Goal: Task Accomplishment & Management: Manage account settings

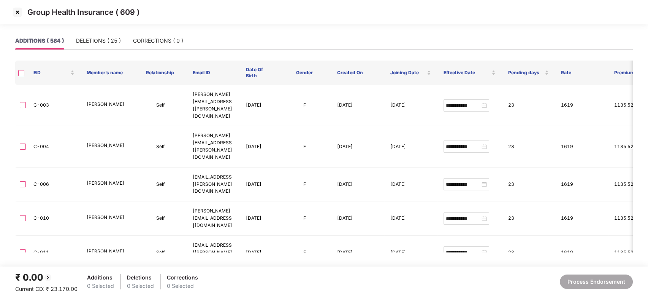
scroll to position [8993, 0]
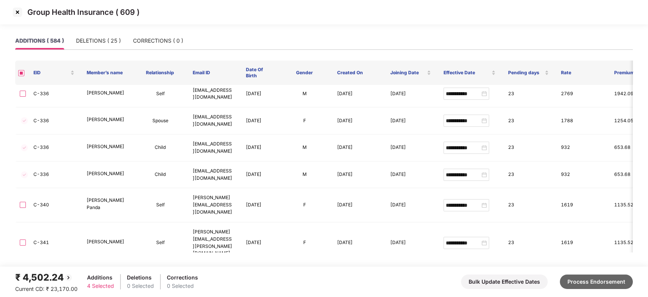
click at [588, 278] on button "Process Endorsement" at bounding box center [596, 281] width 73 height 14
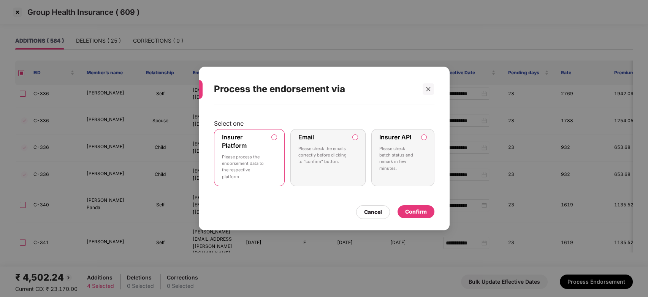
click at [414, 210] on div "Confirm" at bounding box center [416, 211] width 22 height 8
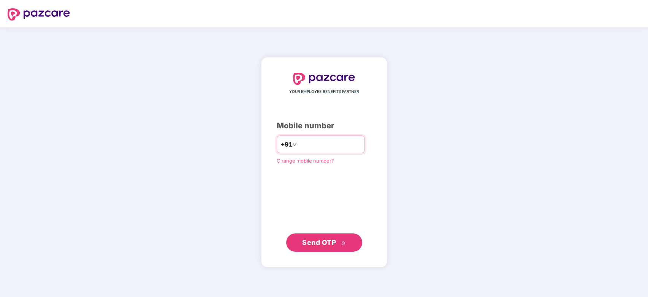
click at [313, 143] on input "number" at bounding box center [330, 144] width 62 height 12
type input "**********"
click at [321, 241] on span "Send OTP" at bounding box center [319, 242] width 34 height 8
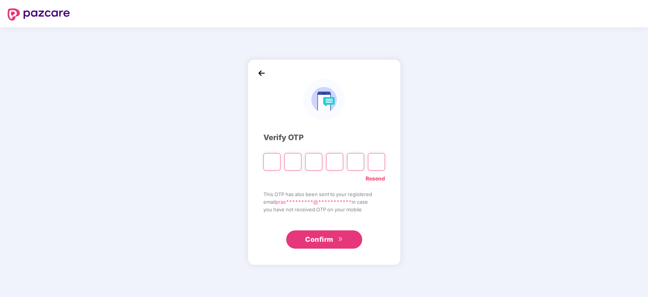
click at [277, 168] on input "Please enter verification code. Digit 1" at bounding box center [272, 161] width 17 height 17
paste input "*"
type input "*"
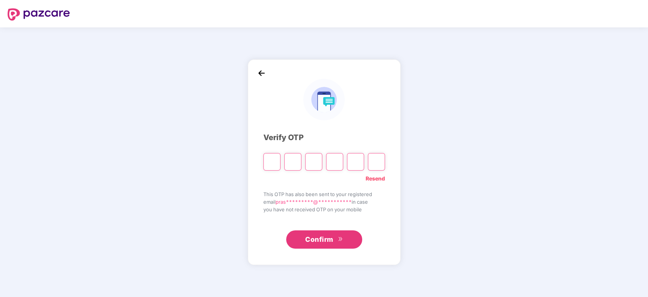
type input "*"
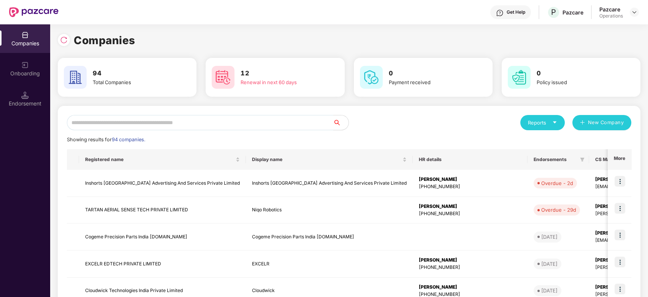
click at [210, 124] on input "text" at bounding box center [200, 122] width 267 height 15
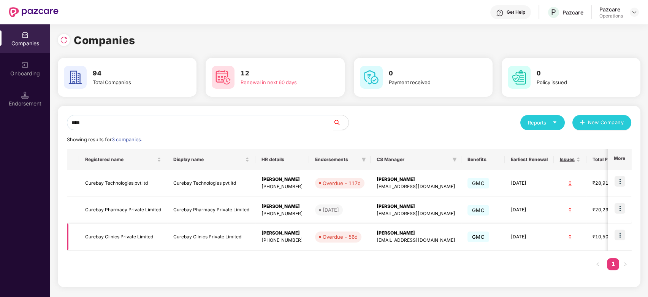
type input "****"
click at [621, 230] on img at bounding box center [620, 234] width 11 height 11
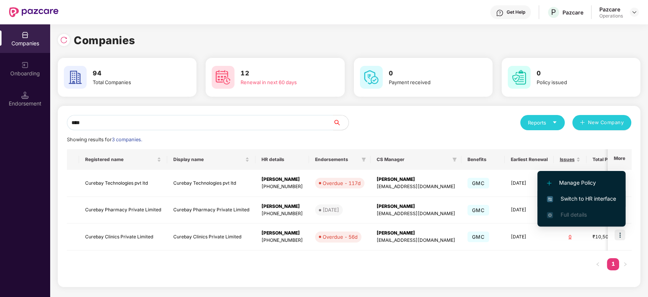
click at [584, 196] on span "Switch to HR interface" at bounding box center [581, 198] width 69 height 8
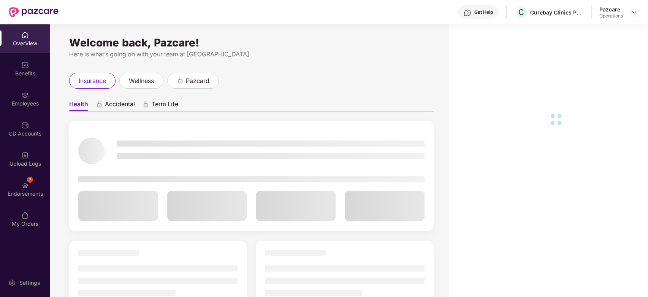
scroll to position [24, 0]
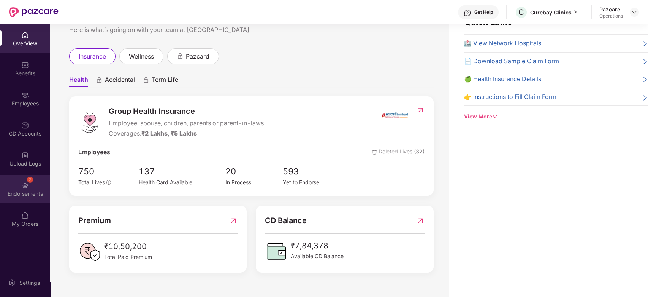
click at [13, 187] on div "7 Endorsements" at bounding box center [25, 189] width 50 height 29
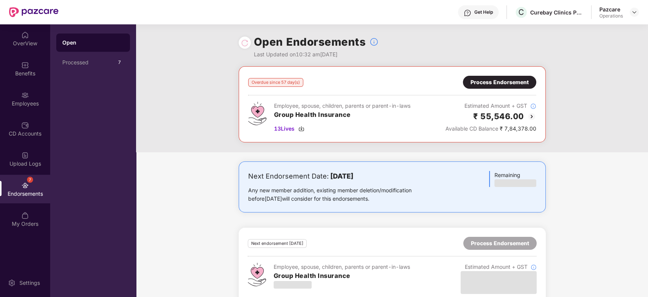
scroll to position [15, 0]
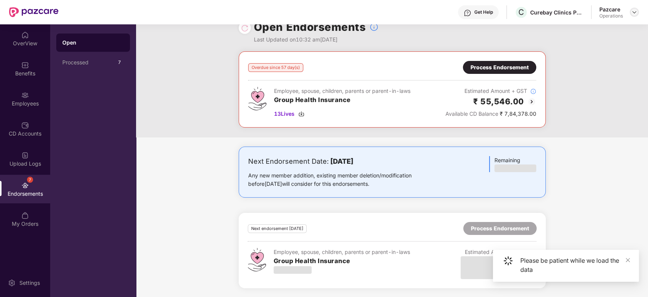
click at [632, 13] on img at bounding box center [635, 12] width 6 height 6
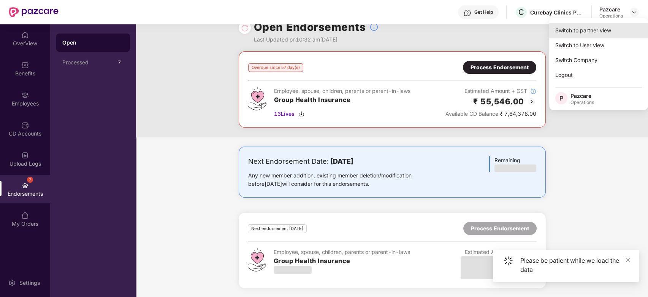
click at [576, 32] on div "Switch to partner view" at bounding box center [598, 30] width 99 height 15
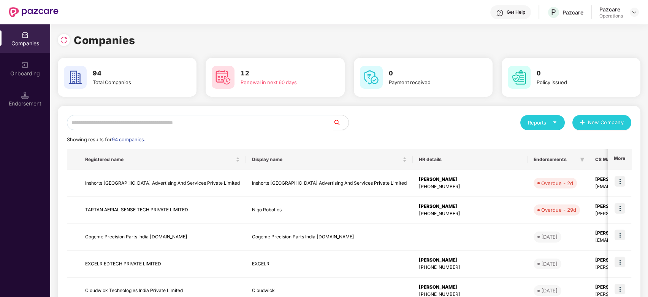
click at [182, 120] on input "text" at bounding box center [200, 122] width 267 height 15
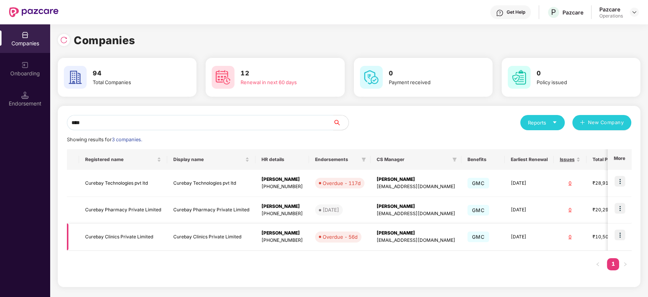
type input "****"
click at [619, 234] on img at bounding box center [620, 234] width 11 height 11
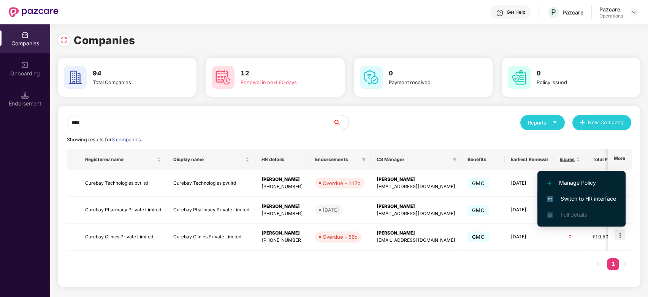
click at [578, 199] on span "Switch to HR interface" at bounding box center [581, 198] width 69 height 8
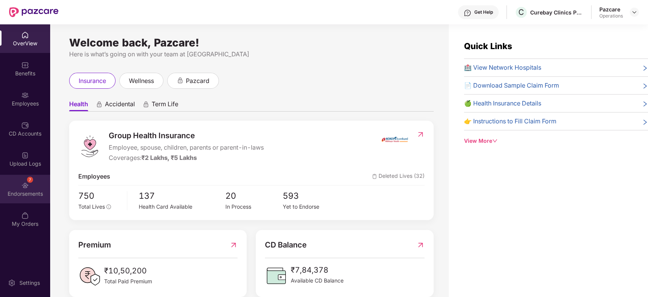
scroll to position [24, 0]
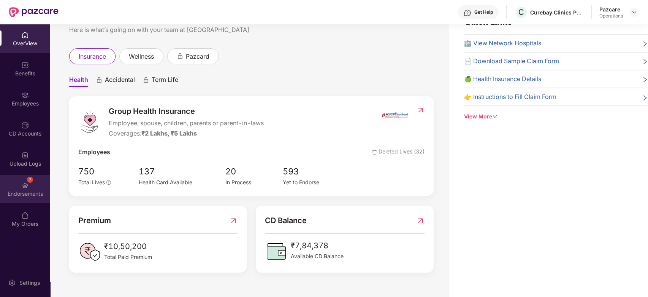
click at [11, 181] on div "7 Endorsements" at bounding box center [25, 189] width 50 height 29
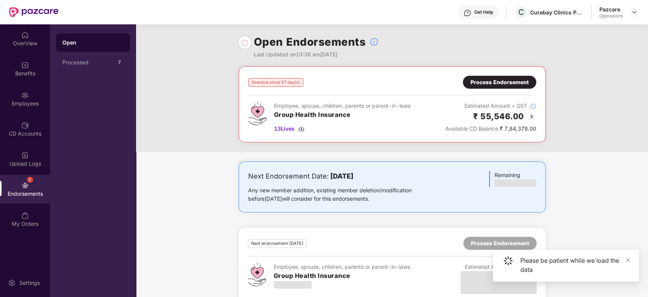
scroll to position [15, 0]
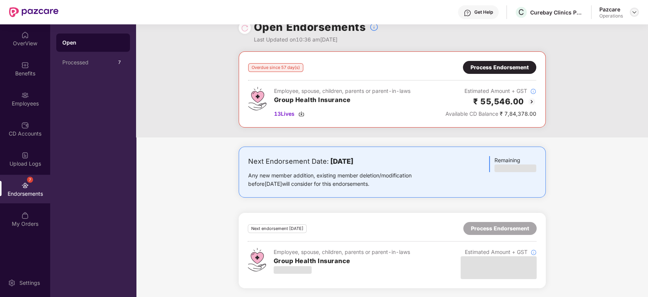
click at [636, 15] on div at bounding box center [634, 12] width 9 height 9
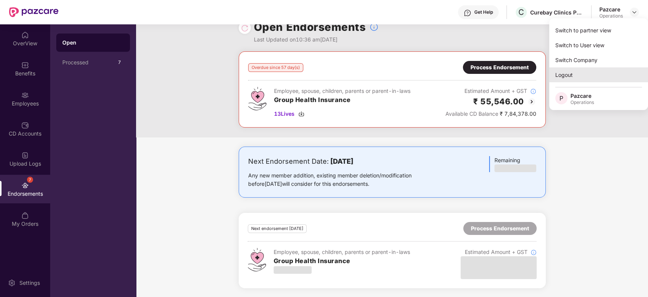
click at [565, 73] on div "Logout" at bounding box center [598, 74] width 99 height 15
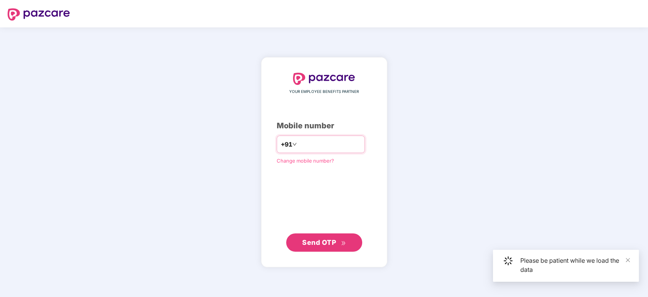
click at [307, 143] on input "number" at bounding box center [330, 144] width 62 height 12
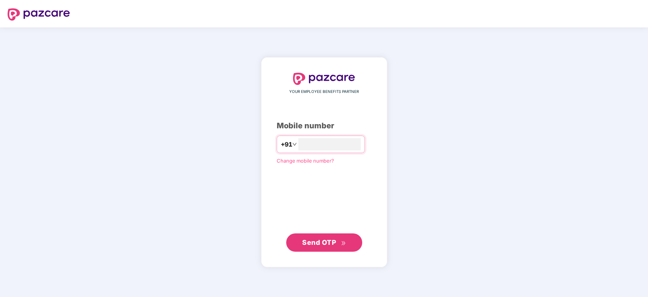
type input "**********"
click at [321, 242] on span "Send OTP" at bounding box center [319, 242] width 34 height 8
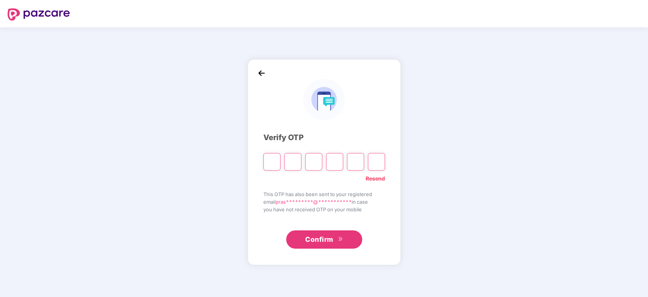
paste input "*"
type input "*"
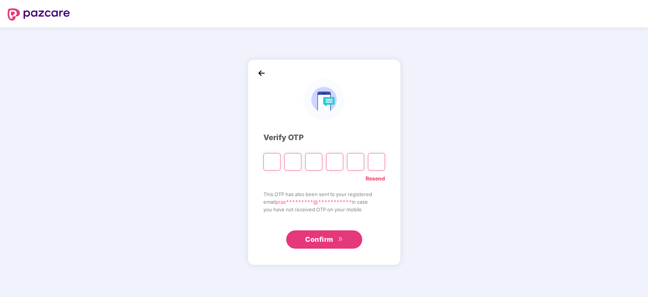
type input "*"
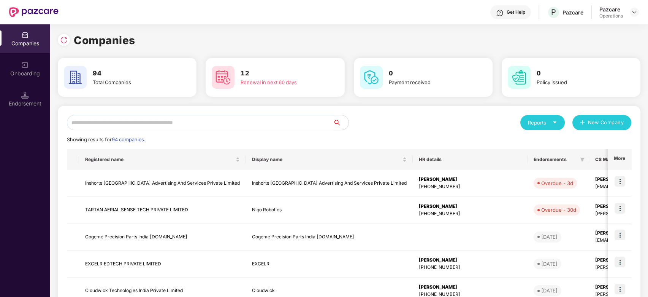
click at [271, 123] on input "text" at bounding box center [200, 122] width 267 height 15
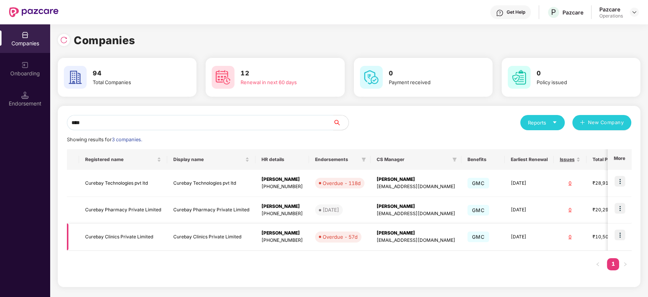
type input "****"
click at [621, 233] on img at bounding box center [620, 234] width 11 height 11
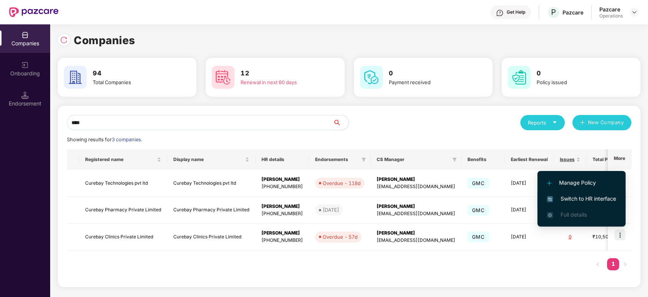
click at [577, 198] on span "Switch to HR interface" at bounding box center [581, 198] width 69 height 8
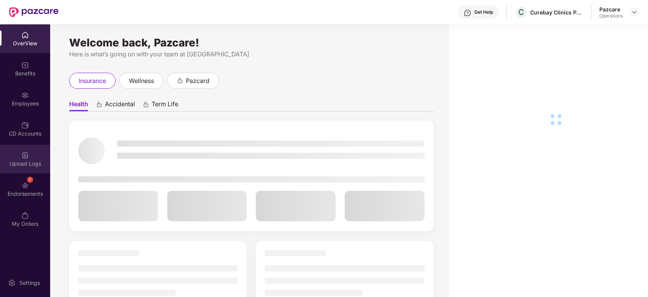
scroll to position [24, 0]
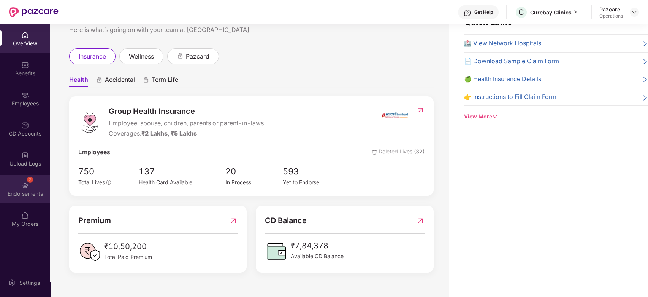
click at [15, 188] on div "7 Endorsements" at bounding box center [25, 189] width 50 height 29
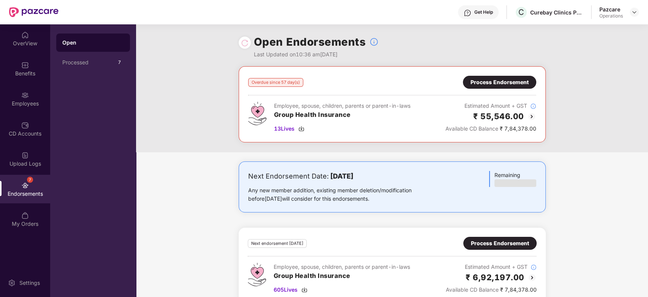
scroll to position [15, 0]
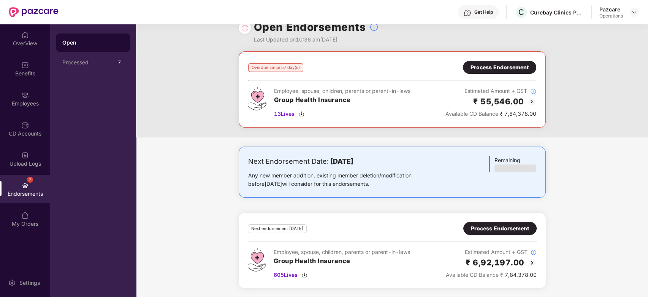
click at [490, 227] on div "Process Endorsement" at bounding box center [500, 228] width 58 height 8
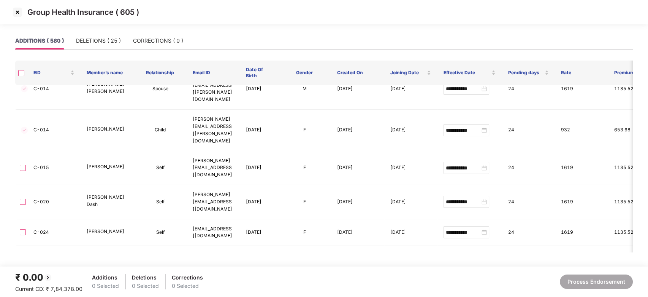
scroll to position [0, 0]
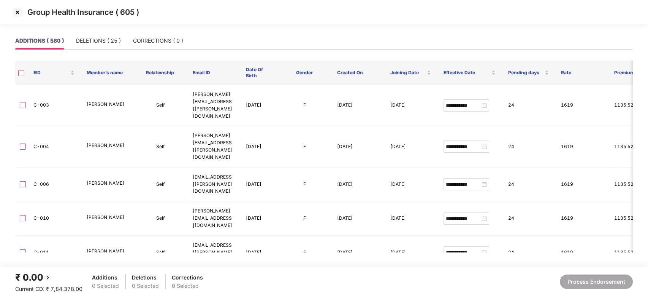
click at [16, 11] on img at bounding box center [17, 12] width 12 height 12
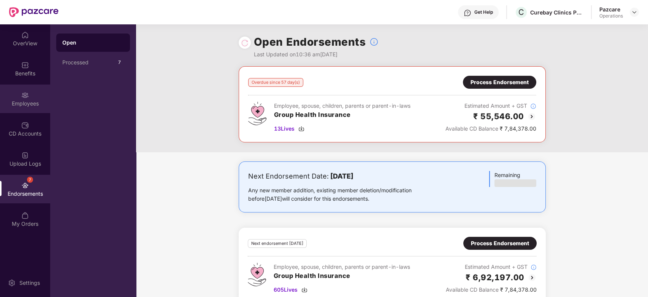
click at [16, 93] on div "Employees" at bounding box center [25, 98] width 50 height 29
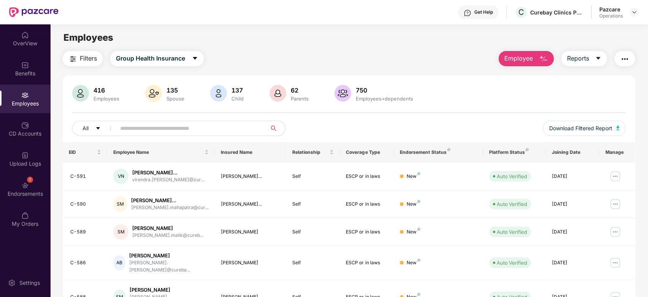
click at [187, 128] on input "text" at bounding box center [188, 127] width 137 height 11
paste input "*****"
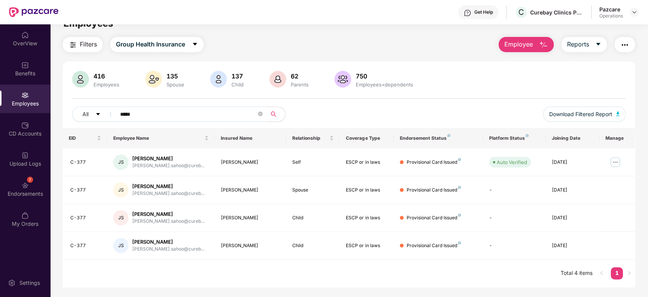
scroll to position [14, 0]
type input "*****"
click at [11, 122] on div "CD Accounts" at bounding box center [25, 128] width 50 height 29
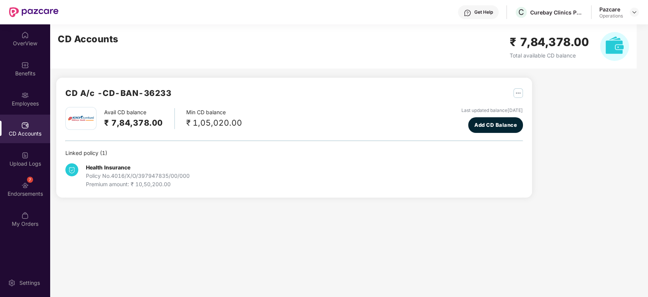
scroll to position [0, 0]
click at [28, 102] on div "Employees" at bounding box center [25, 104] width 50 height 8
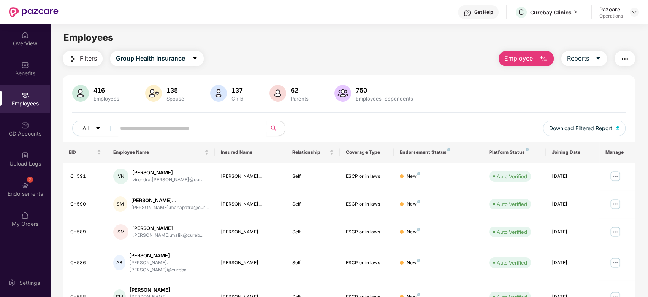
click at [621, 57] on img "button" at bounding box center [625, 58] width 9 height 9
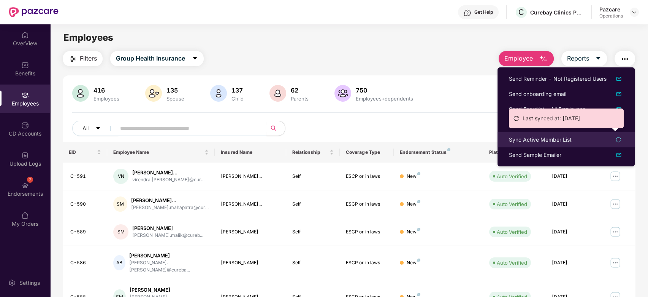
click at [525, 142] on div "Sync Active Member List" at bounding box center [540, 139] width 63 height 8
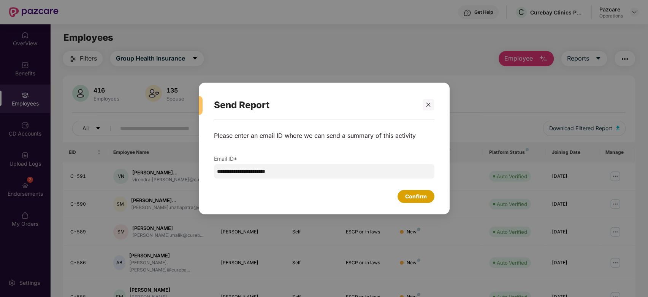
click at [411, 195] on div "Confirm" at bounding box center [416, 196] width 22 height 8
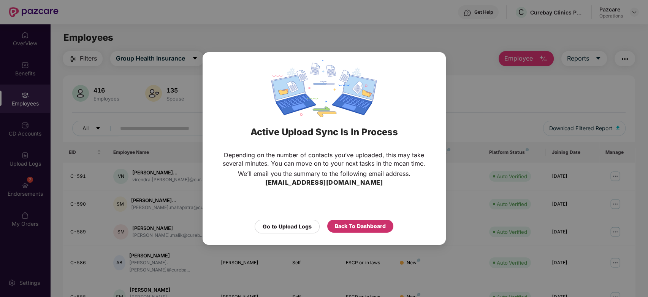
click at [365, 223] on div "Back To Dashboard" at bounding box center [360, 226] width 51 height 8
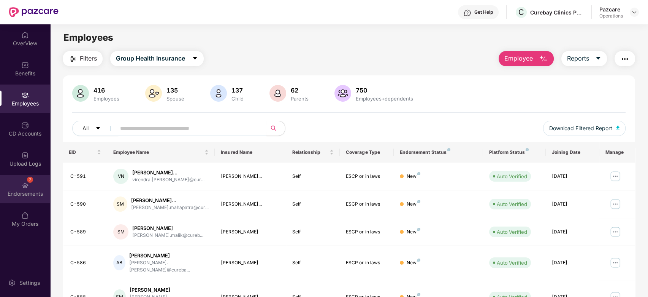
click at [16, 184] on div "7 Endorsements" at bounding box center [25, 189] width 50 height 29
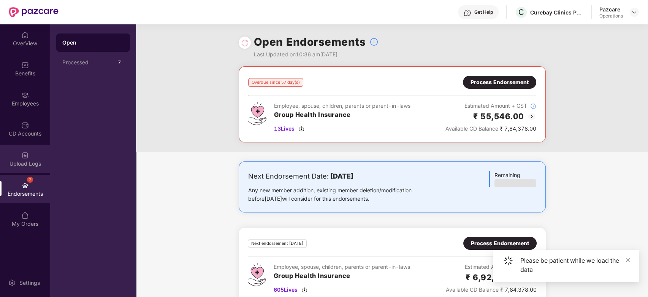
click at [24, 150] on div "Upload Logs" at bounding box center [25, 159] width 50 height 29
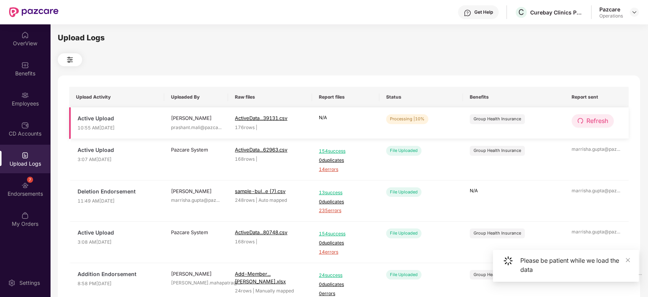
click at [596, 121] on span "Refresh" at bounding box center [598, 121] width 22 height 10
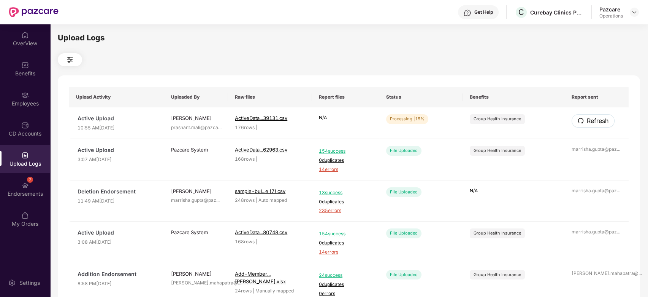
click at [596, 121] on span "Refresh" at bounding box center [598, 121] width 22 height 10
click at [596, 124] on span "Refresh" at bounding box center [598, 121] width 22 height 10
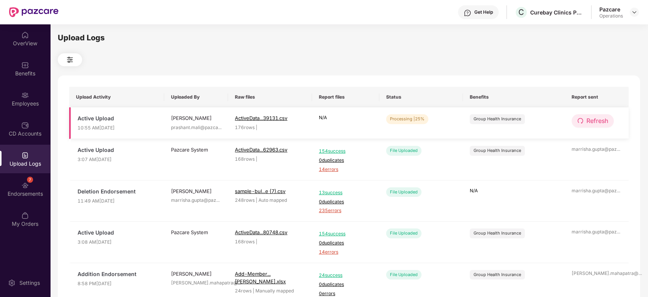
click at [593, 122] on span "Refresh" at bounding box center [598, 121] width 22 height 10
click at [592, 122] on span "Refresh" at bounding box center [598, 121] width 22 height 10
click at [594, 123] on span "Refresh" at bounding box center [598, 121] width 22 height 10
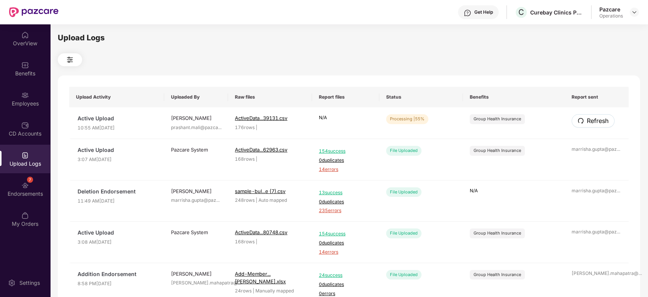
click at [594, 123] on span "Refresh" at bounding box center [598, 121] width 22 height 10
click at [593, 117] on span "Refresh" at bounding box center [598, 121] width 22 height 10
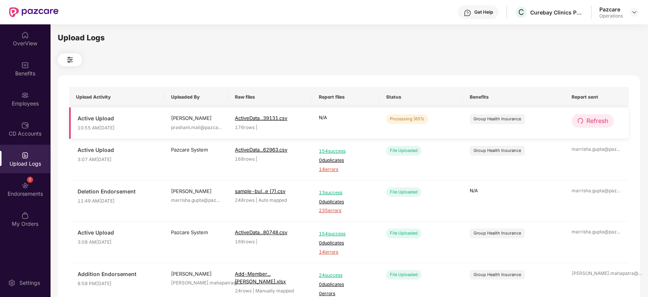
click at [596, 123] on span "Refresh" at bounding box center [598, 121] width 22 height 10
click at [607, 121] on span "Refresh" at bounding box center [598, 121] width 22 height 10
click at [595, 116] on span "Refresh" at bounding box center [598, 121] width 22 height 10
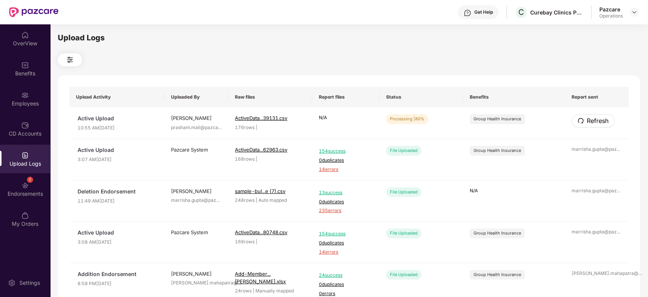
click at [595, 116] on span "Refresh" at bounding box center [598, 121] width 22 height 10
click at [598, 119] on span "Refresh" at bounding box center [598, 121] width 22 height 10
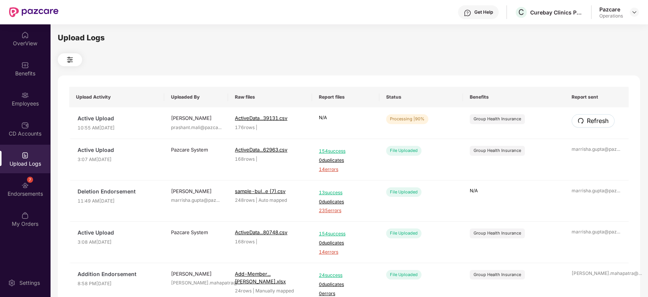
click at [598, 119] on span "Refresh" at bounding box center [598, 121] width 22 height 10
click at [604, 120] on span "Refresh" at bounding box center [598, 121] width 22 height 10
click at [612, 116] on button "Refresh" at bounding box center [593, 120] width 42 height 13
click at [599, 123] on span "Refresh" at bounding box center [598, 121] width 22 height 10
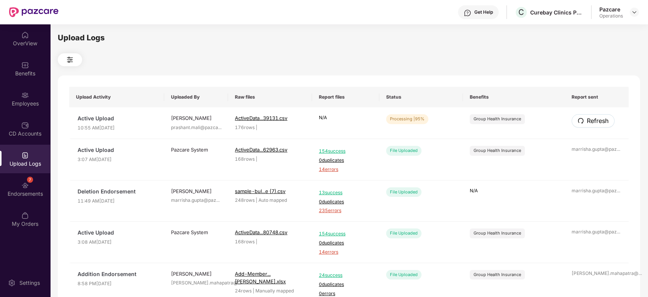
click at [599, 123] on span "Refresh" at bounding box center [598, 121] width 22 height 10
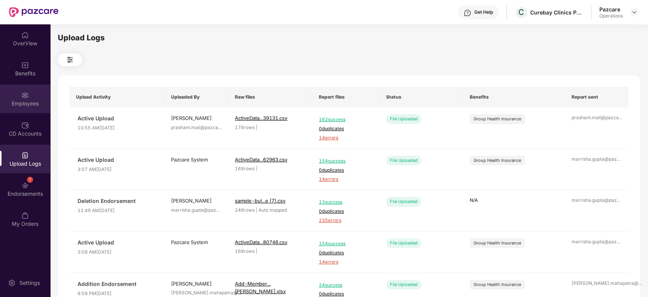
click at [19, 102] on div "Employees" at bounding box center [25, 104] width 50 height 8
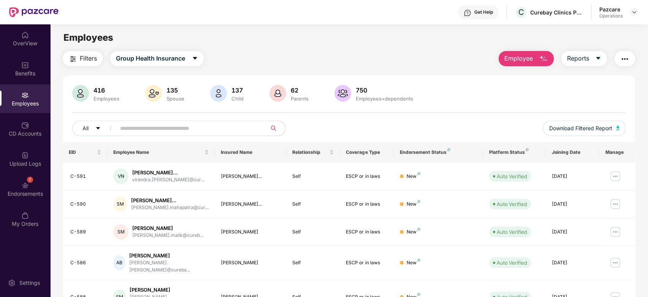
click at [201, 126] on input "text" at bounding box center [188, 127] width 137 height 11
paste input "*****"
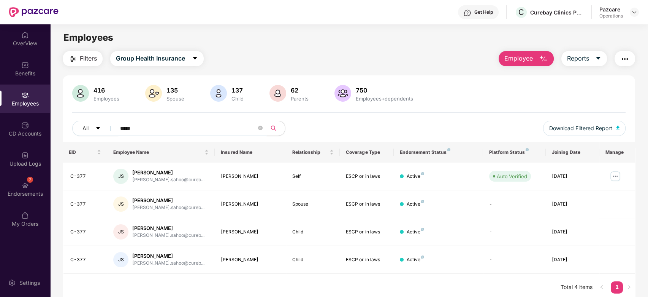
scroll to position [24, 0]
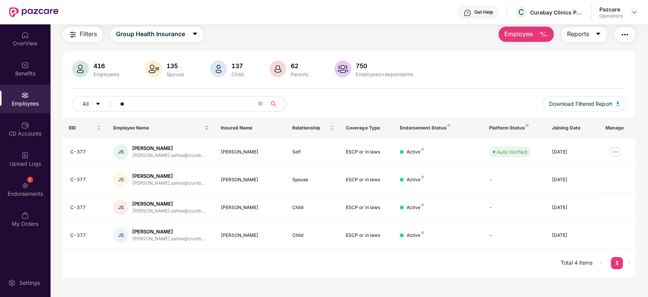
type input "*"
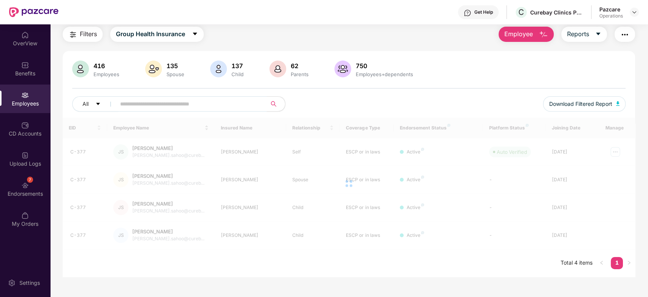
paste input "****"
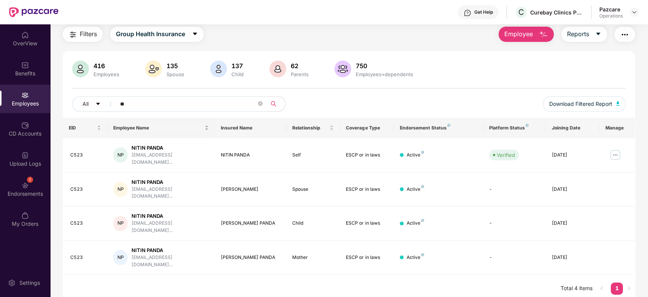
type input "*"
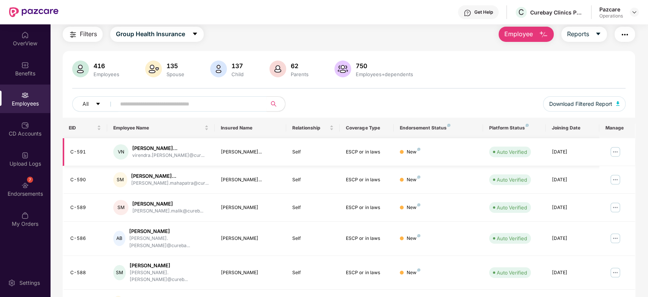
click at [233, 144] on td "Virendra Kumar Nirm..." at bounding box center [250, 152] width 71 height 28
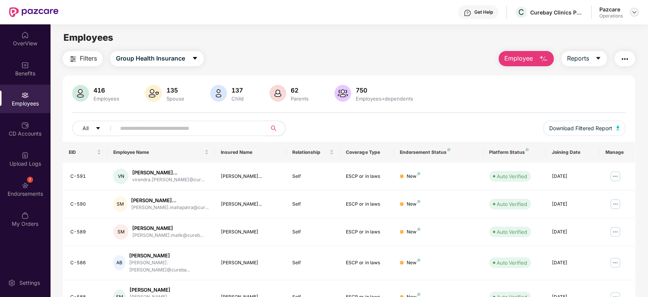
click at [633, 13] on img at bounding box center [635, 12] width 6 height 6
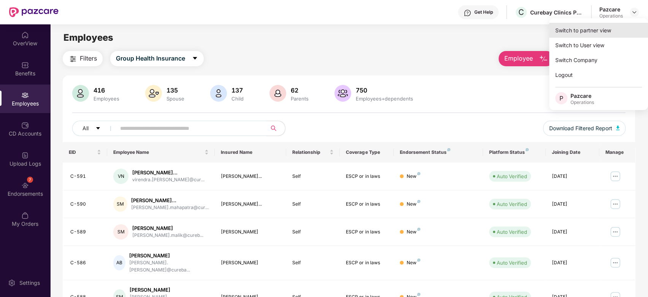
click at [580, 32] on div "Switch to partner view" at bounding box center [598, 30] width 99 height 15
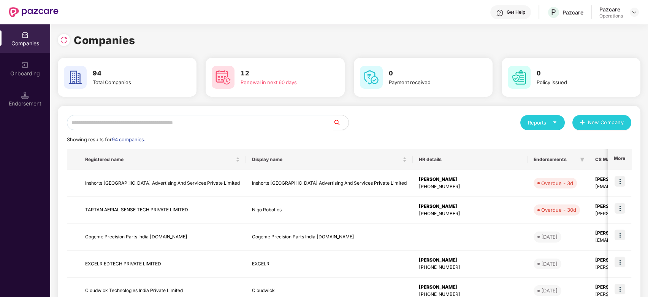
click at [281, 125] on input "text" at bounding box center [200, 122] width 267 height 15
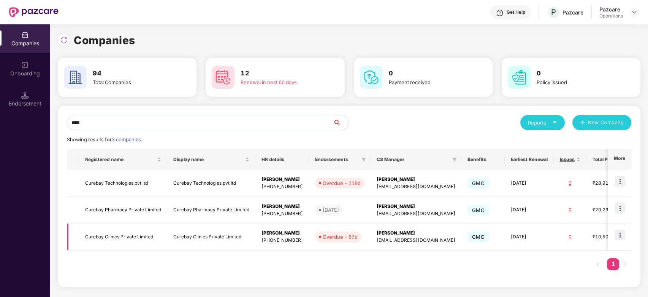
type input "****"
click at [118, 232] on td "Curebay Clinics Private Limited" at bounding box center [123, 236] width 88 height 27
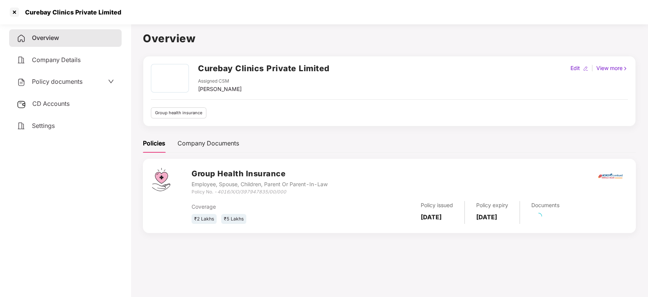
click at [48, 81] on span "Policy documents" at bounding box center [57, 82] width 51 height 8
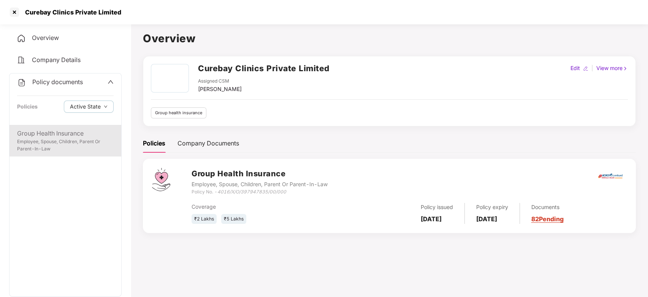
click at [52, 141] on div "Employee, Spouse, Children, Parent Or Parent-In-Law" at bounding box center [65, 145] width 97 height 14
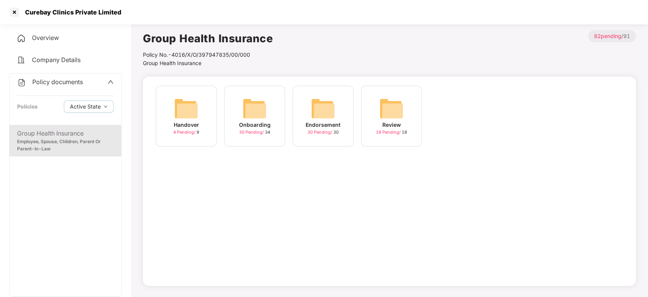
click at [337, 110] on div "Endorsement 30 Pending / 30" at bounding box center [323, 116] width 61 height 61
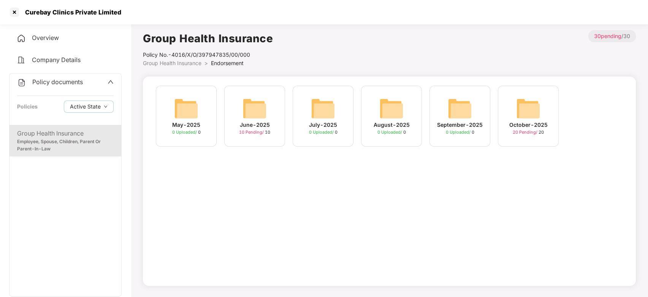
click at [527, 110] on img at bounding box center [528, 108] width 24 height 24
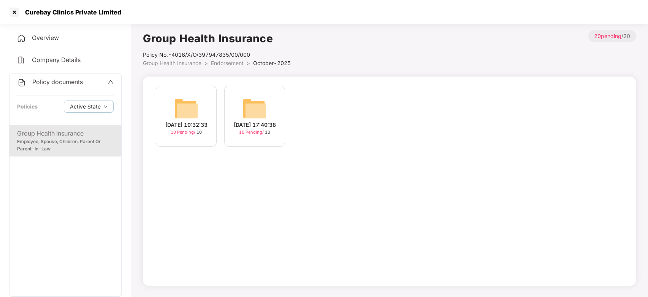
click at [241, 104] on div "06-Oct-2025 17:40:38 10 Pending / 10" at bounding box center [254, 116] width 61 height 61
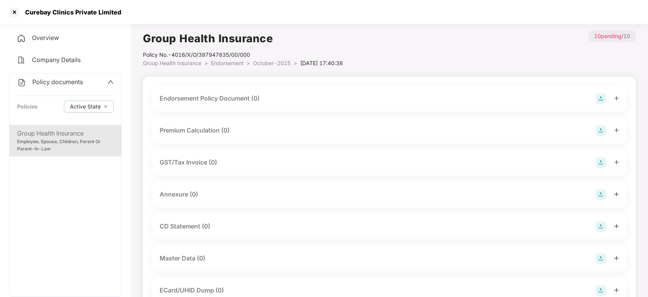
click at [602, 97] on img at bounding box center [601, 98] width 11 height 11
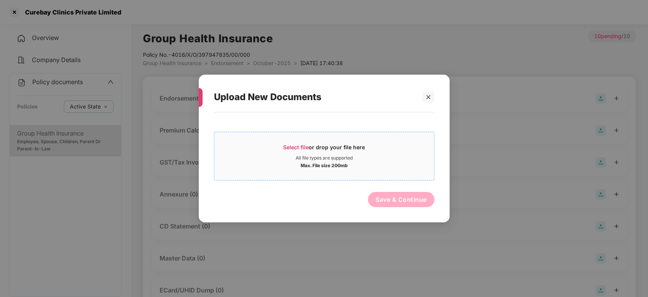
click at [390, 146] on div "Select file or drop your file here" at bounding box center [324, 148] width 220 height 11
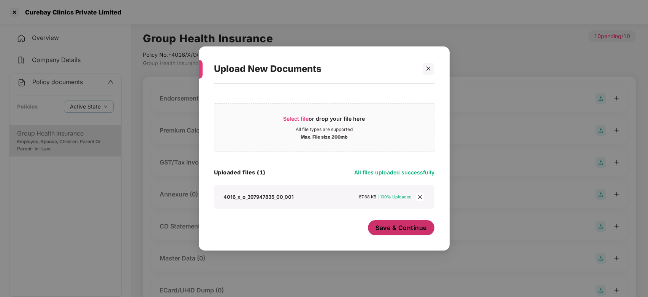
click at [397, 227] on span "Save & Continue" at bounding box center [401, 227] width 51 height 8
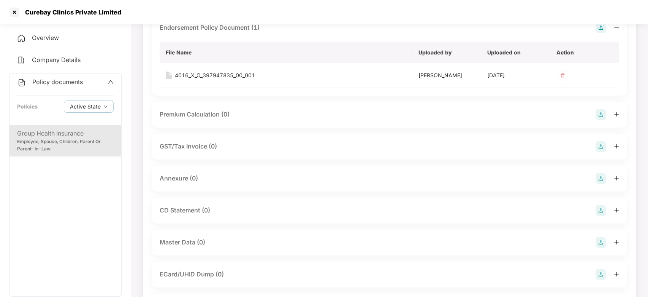
scroll to position [73, 0]
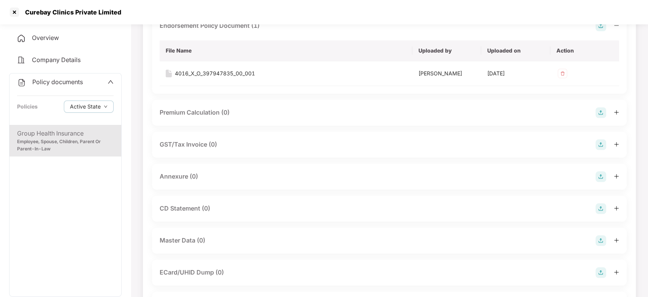
click at [599, 175] on img at bounding box center [601, 176] width 11 height 11
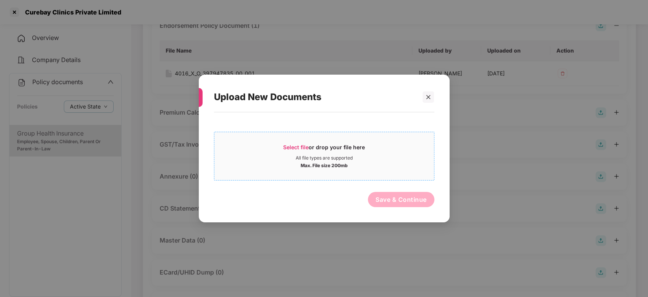
click at [410, 164] on div "Max. File size 200mb" at bounding box center [324, 165] width 220 height 8
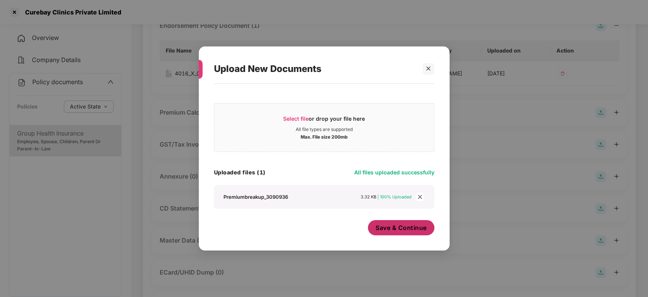
click at [380, 225] on span "Save & Continue" at bounding box center [401, 227] width 51 height 8
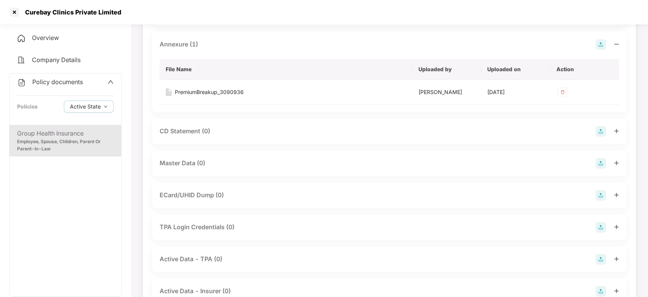
scroll to position [206, 0]
click at [600, 159] on img at bounding box center [601, 161] width 11 height 11
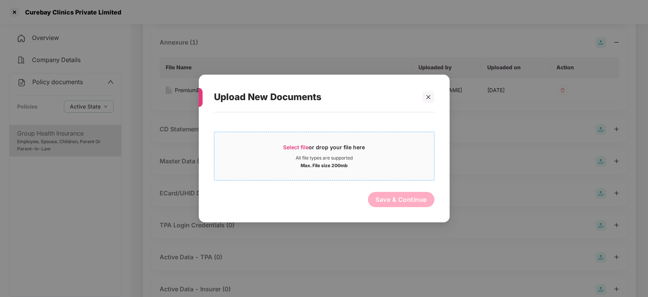
click at [385, 151] on div "Select file or drop your file here" at bounding box center [324, 148] width 220 height 11
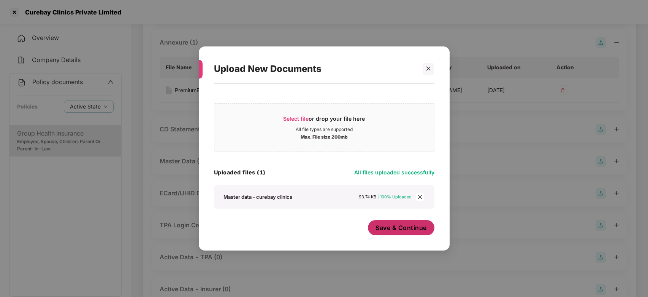
click at [377, 226] on span "Save & Continue" at bounding box center [401, 227] width 51 height 8
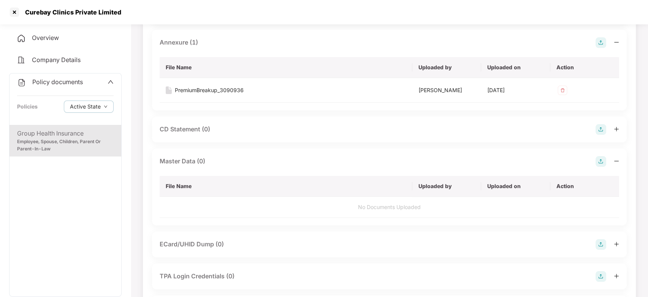
scroll to position [0, 0]
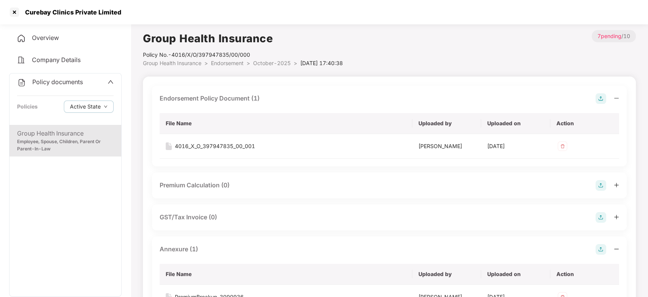
click at [270, 64] on span "October-2025" at bounding box center [272, 63] width 38 height 6
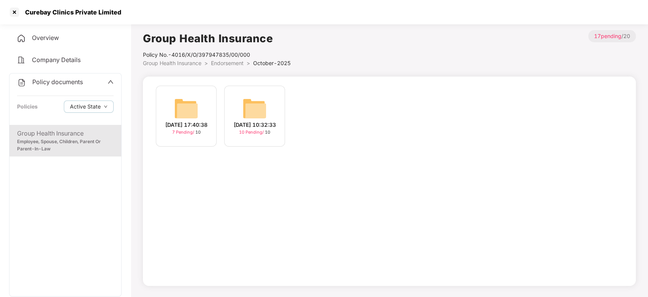
click at [244, 98] on img at bounding box center [255, 108] width 24 height 24
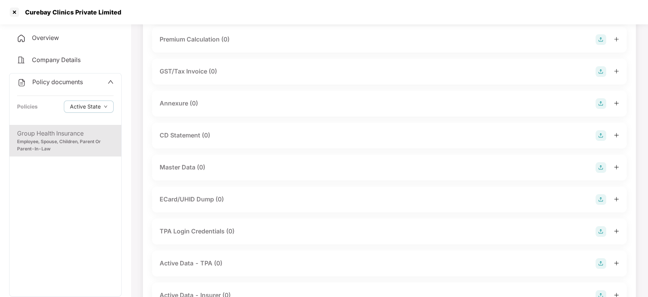
scroll to position [91, 0]
click at [603, 166] on img at bounding box center [601, 167] width 11 height 11
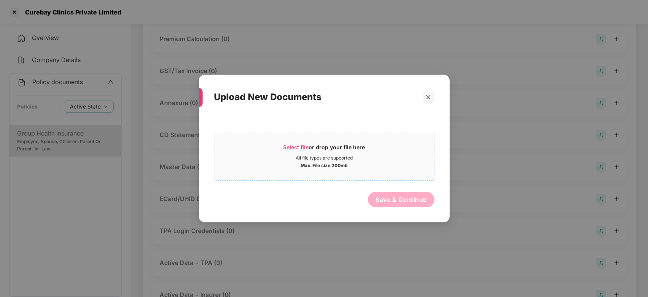
click at [404, 158] on div "All file types are supported" at bounding box center [324, 158] width 220 height 6
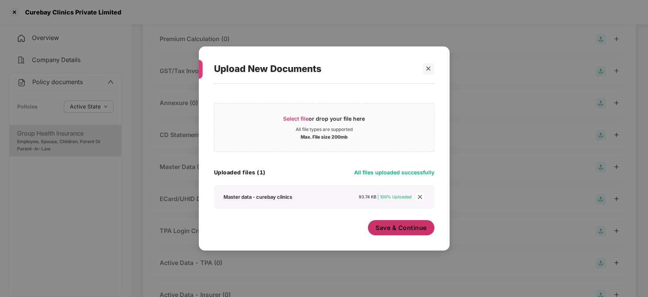
click at [389, 226] on span "Save & Continue" at bounding box center [401, 227] width 51 height 8
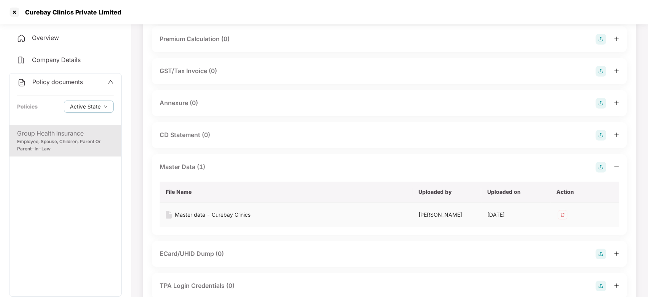
scroll to position [0, 0]
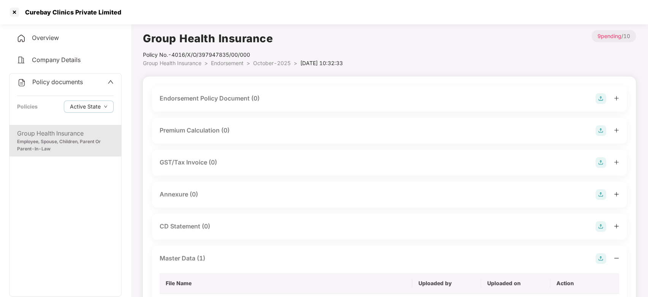
click at [599, 102] on img at bounding box center [601, 98] width 11 height 11
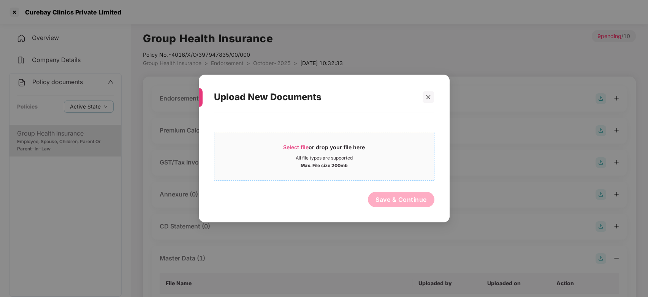
click at [382, 154] on div "Select file or drop your file here" at bounding box center [324, 148] width 220 height 11
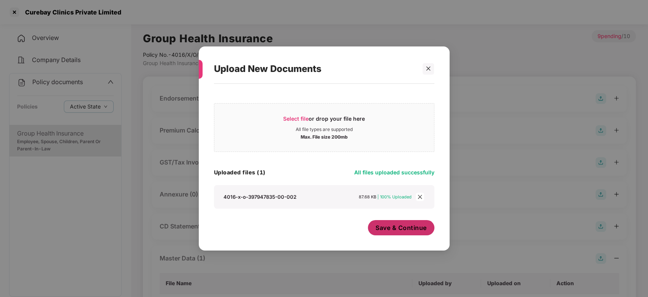
click at [395, 230] on span "Save & Continue" at bounding box center [401, 227] width 51 height 8
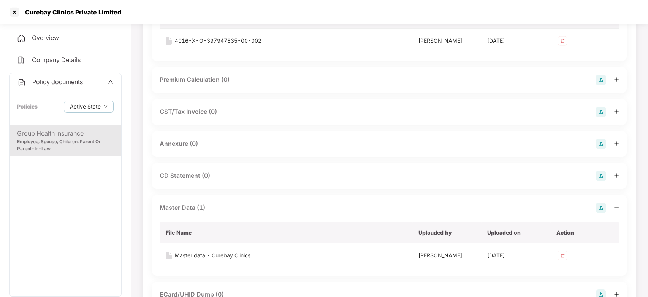
scroll to position [106, 0]
click at [598, 145] on img at bounding box center [601, 142] width 11 height 11
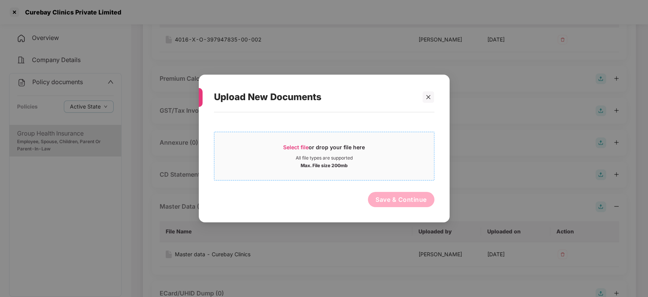
click at [386, 166] on div "Max. File size 200mb" at bounding box center [324, 165] width 220 height 8
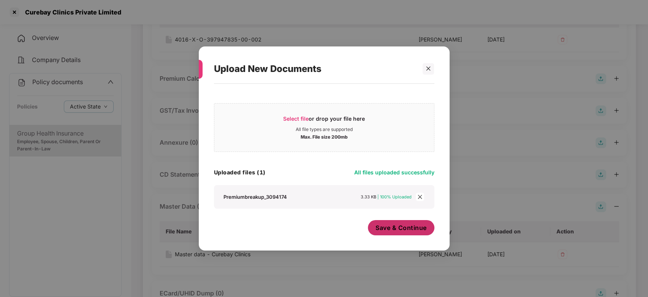
click at [386, 225] on span "Save & Continue" at bounding box center [401, 227] width 51 height 8
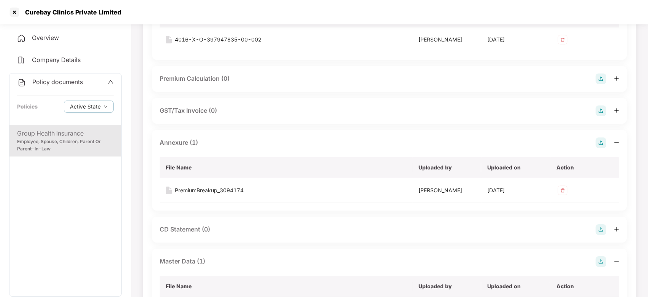
scroll to position [0, 0]
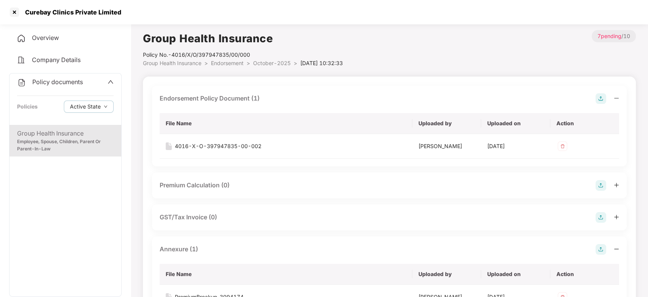
click at [267, 65] on span "October-2025" at bounding box center [272, 63] width 38 height 6
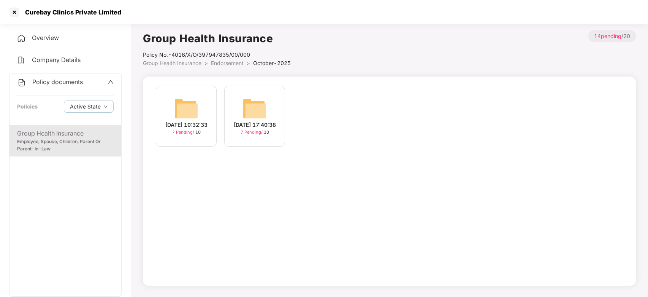
click at [46, 84] on span "Policy documents" at bounding box center [57, 82] width 51 height 8
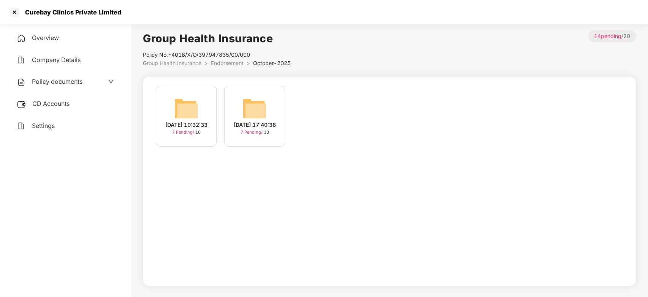
click at [52, 99] on div "CD Accounts" at bounding box center [65, 103] width 113 height 17
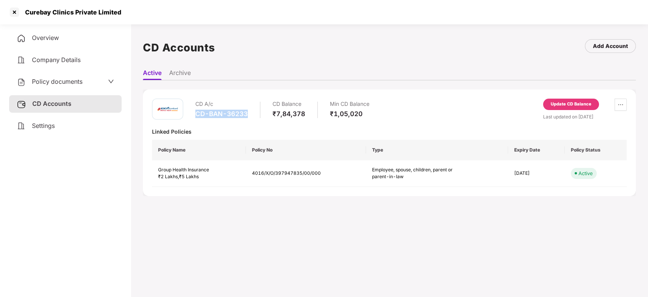
drag, startPoint x: 192, startPoint y: 112, endPoint x: 246, endPoint y: 113, distance: 53.6
click at [246, 113] on div "CD A/c CD-BAN-36233 CD Balance ₹7,84,378 Min CD Balance ₹1,05,020" at bounding box center [261, 109] width 218 height 22
copy div "CD-BAN-36233"
click at [572, 103] on div "Update CD Balance" at bounding box center [571, 104] width 41 height 7
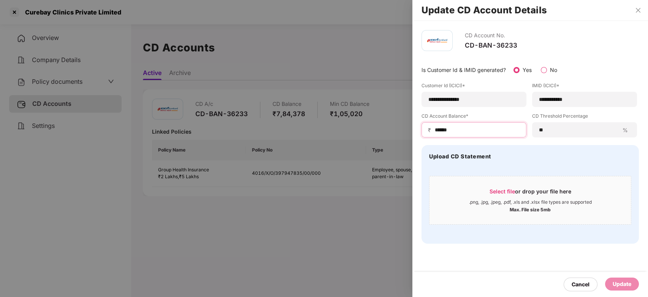
click at [477, 131] on input "******" at bounding box center [477, 130] width 86 height 8
type input "*"
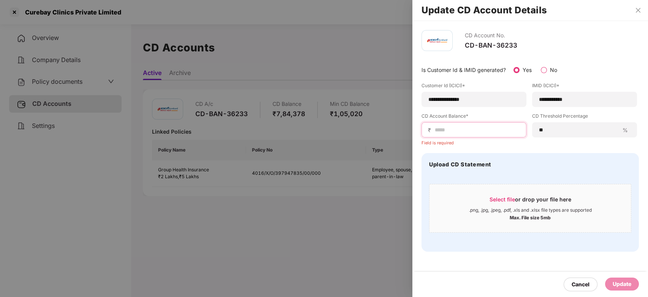
paste input "******"
click at [462, 130] on input "******" at bounding box center [477, 130] width 86 height 8
click at [438, 129] on input "******" at bounding box center [477, 130] width 86 height 8
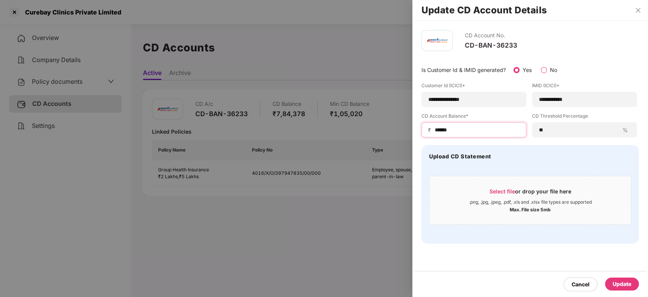
type input "******"
click at [624, 278] on div "Update" at bounding box center [622, 283] width 34 height 13
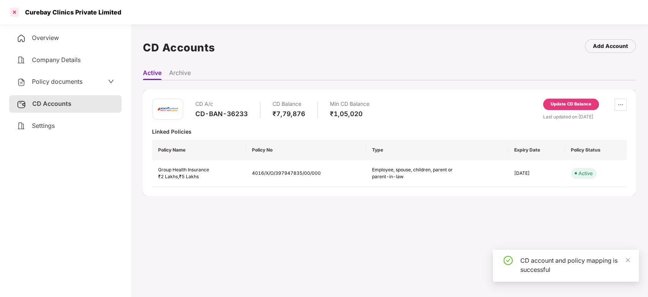
click at [15, 14] on div at bounding box center [14, 12] width 12 height 12
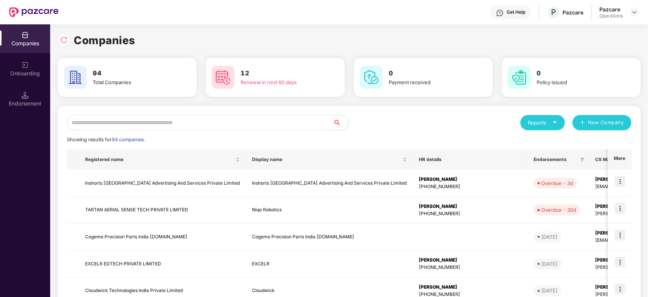
click at [198, 119] on input "text" at bounding box center [200, 122] width 267 height 15
type input "*"
click at [65, 40] on img at bounding box center [64, 40] width 8 height 8
click at [132, 117] on input "text" at bounding box center [200, 122] width 267 height 15
type input "*"
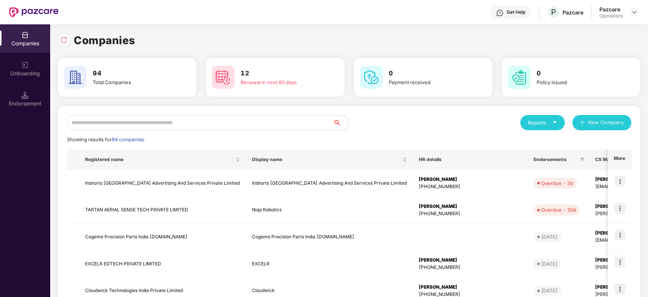
click at [393, 128] on div "Reports New Company" at bounding box center [490, 122] width 283 height 15
click at [213, 126] on input "text" at bounding box center [200, 122] width 267 height 15
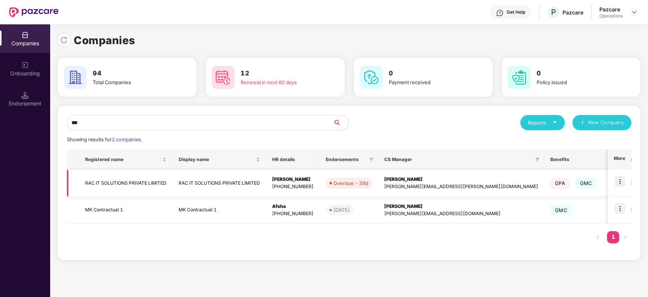
type input "***"
click at [621, 180] on img at bounding box center [620, 181] width 11 height 11
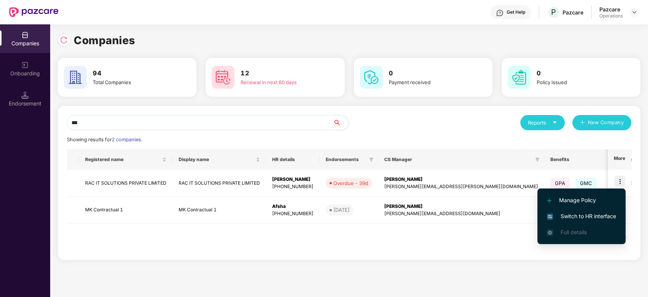
click at [581, 214] on span "Switch to HR interface" at bounding box center [581, 216] width 69 height 8
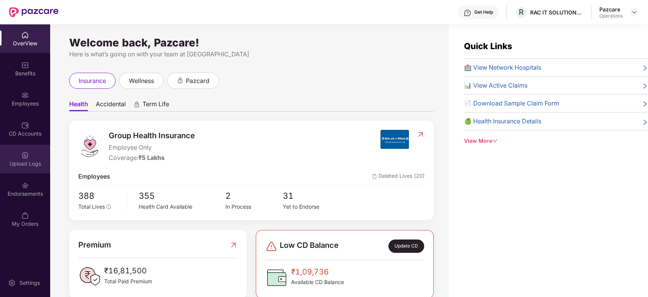
scroll to position [24, 0]
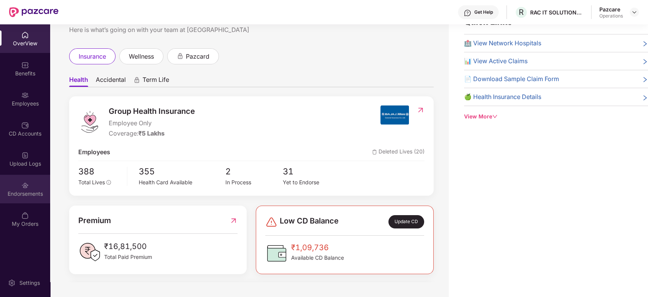
click at [9, 191] on div "Endorsements" at bounding box center [25, 194] width 50 height 8
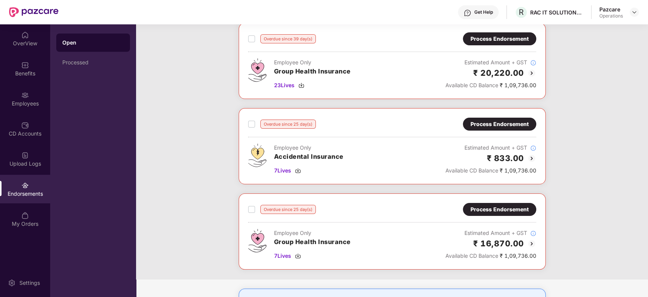
scroll to position [0, 0]
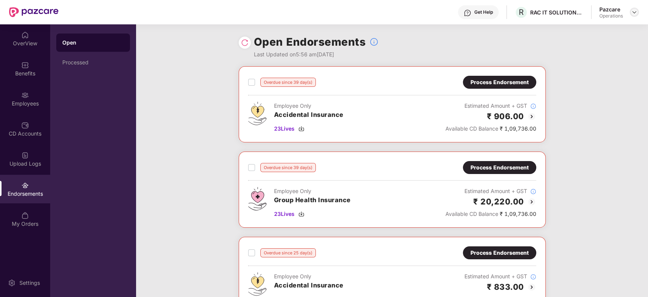
click at [634, 14] on img at bounding box center [635, 12] width 6 height 6
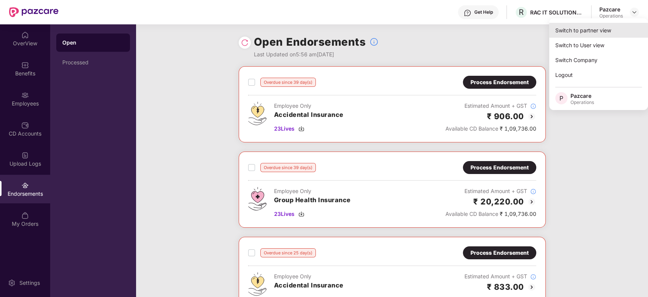
click at [596, 30] on div "Switch to partner view" at bounding box center [598, 30] width 99 height 15
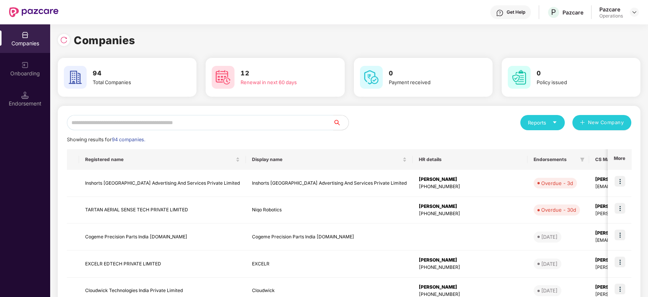
click at [251, 122] on input "text" at bounding box center [200, 122] width 267 height 15
type input "*"
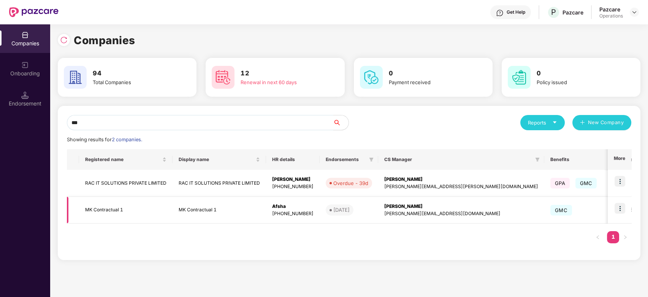
type input "***"
click at [128, 179] on td "RAC IT SOLUTIONS PRIVATE LIMITED" at bounding box center [126, 183] width 94 height 27
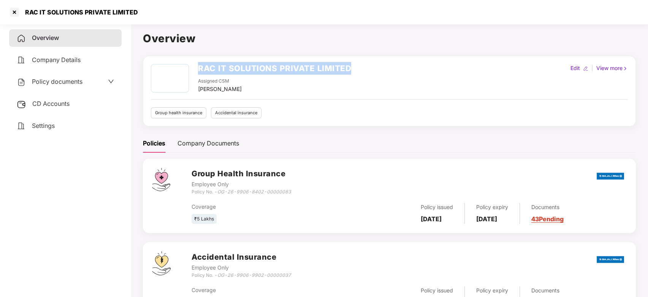
drag, startPoint x: 198, startPoint y: 71, endPoint x: 354, endPoint y: 64, distance: 156.8
click at [354, 64] on div "RAC IT SOLUTIONS PRIVATE LIMITED Assigned CSM Preetam Thapa Edit | View more" at bounding box center [389, 78] width 477 height 29
copy h2 "RAC IT SOLUTIONS PRIVATE LIMITED"
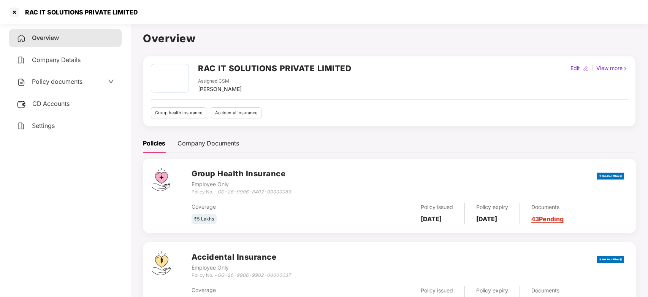
click at [51, 81] on span "Policy documents" at bounding box center [57, 82] width 51 height 8
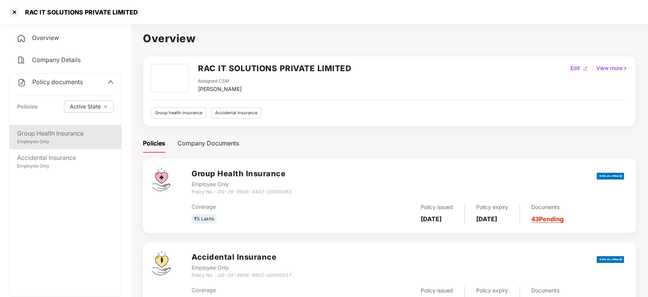
click at [56, 134] on div "Group Health Insurance" at bounding box center [65, 134] width 97 height 10
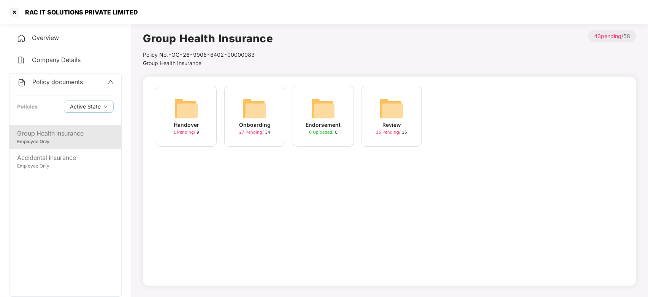
click at [250, 107] on img at bounding box center [255, 108] width 24 height 24
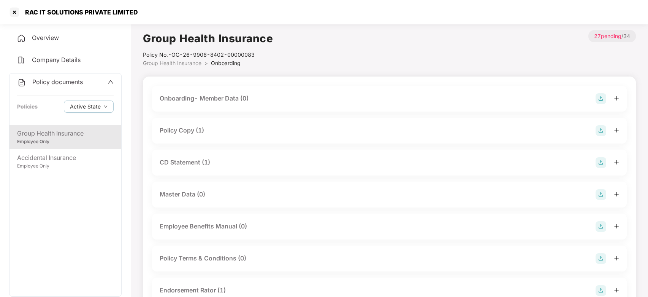
click at [186, 134] on div "Policy Copy (1)" at bounding box center [182, 130] width 44 height 10
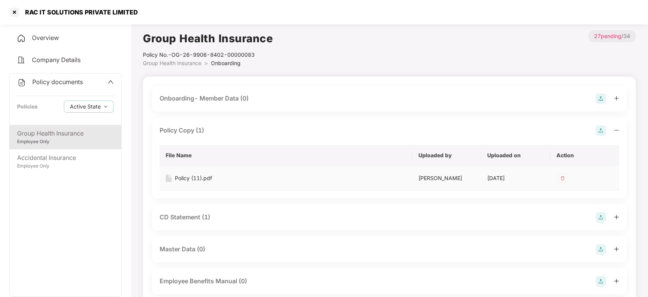
click at [189, 176] on div "Policy (11).pdf" at bounding box center [193, 178] width 37 height 8
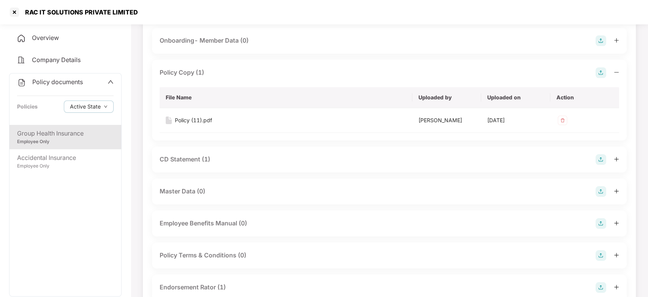
scroll to position [60, 0]
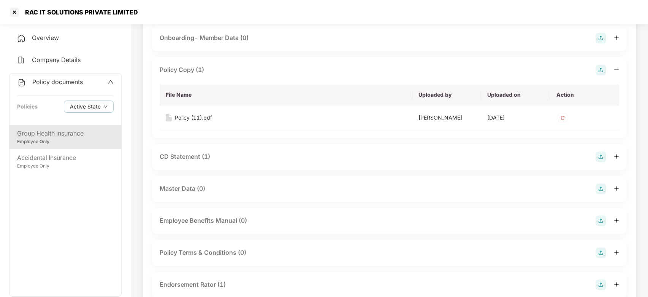
click at [181, 156] on div "CD Statement (1)" at bounding box center [185, 157] width 51 height 10
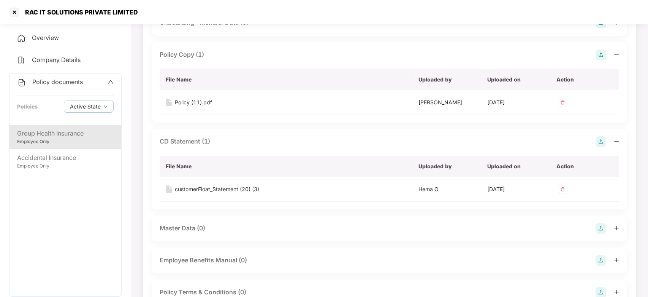
scroll to position [78, 0]
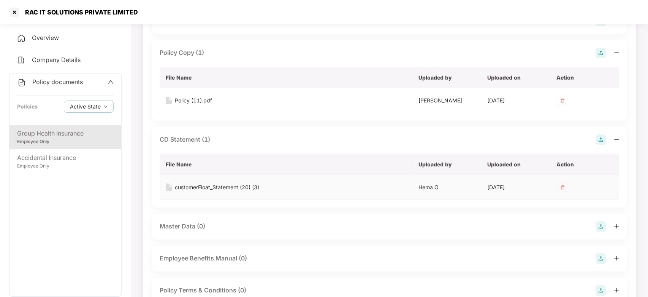
click at [200, 184] on div "customerFloat_Statement (20) (3)" at bounding box center [217, 187] width 84 height 8
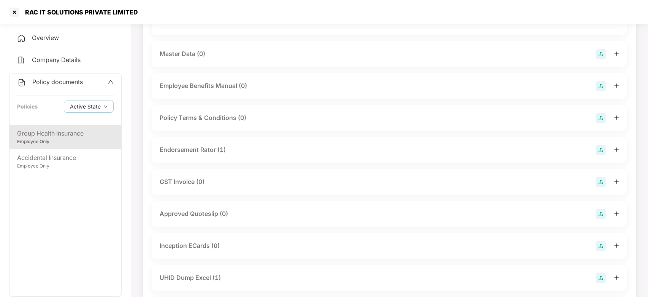
scroll to position [251, 0]
click at [195, 144] on div "Endorsement Rator (1)" at bounding box center [193, 149] width 66 height 10
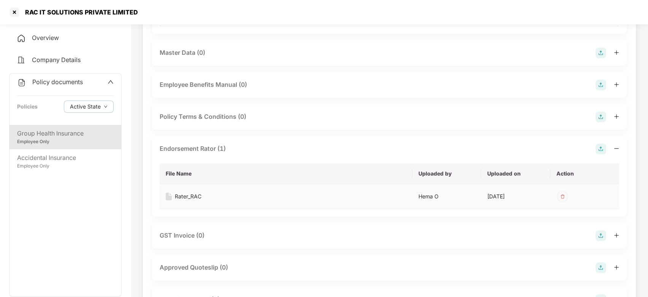
click at [183, 196] on div "Rater_RAC" at bounding box center [188, 196] width 27 height 8
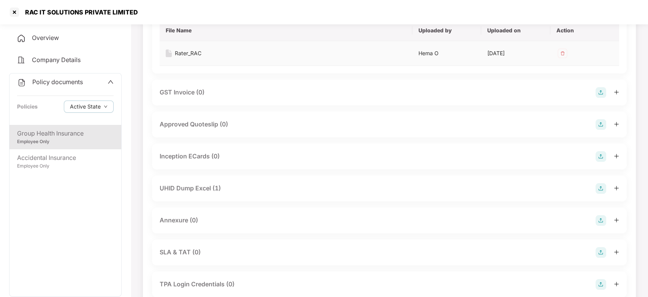
scroll to position [401, 0]
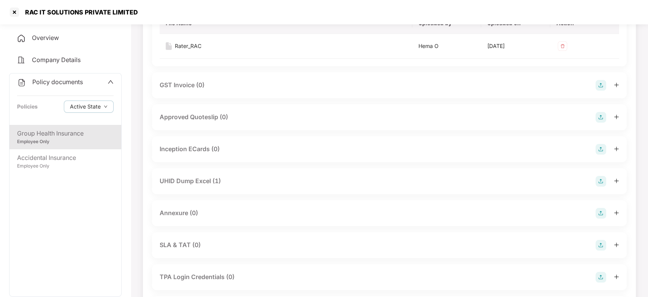
click at [192, 181] on div "UHID Dump Excel (1)" at bounding box center [190, 181] width 61 height 10
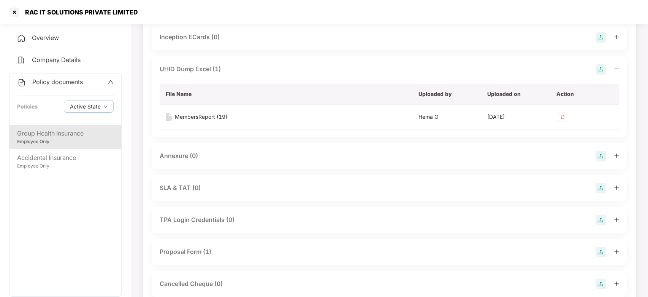
scroll to position [514, 0]
click at [189, 114] on div "MembersReport (19)" at bounding box center [201, 116] width 52 height 8
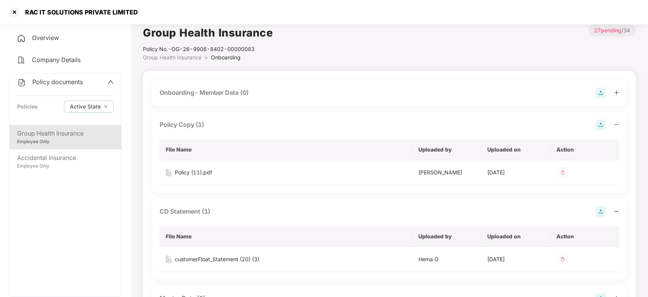
scroll to position [0, 0]
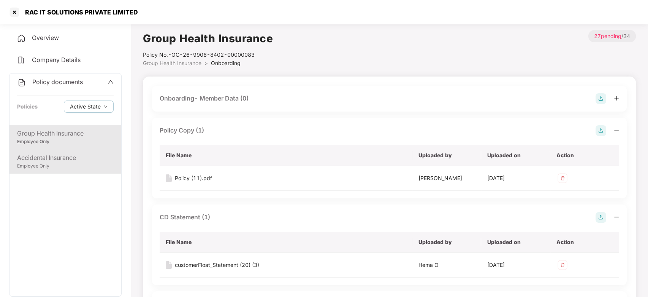
click at [70, 159] on div "Accidental Insurance" at bounding box center [65, 158] width 97 height 10
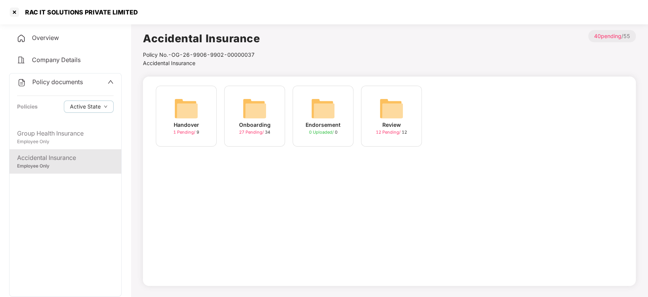
click at [260, 119] on img at bounding box center [255, 108] width 24 height 24
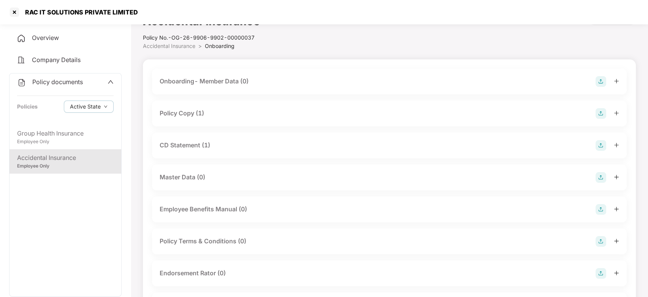
scroll to position [18, 0]
click at [184, 114] on div "Policy Copy (1)" at bounding box center [182, 113] width 44 height 10
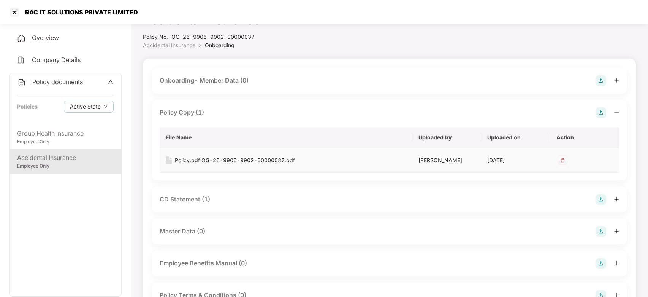
click at [226, 159] on div "Policy.pdf OG-26-9906-9902-00000037.pdf" at bounding box center [235, 160] width 120 height 8
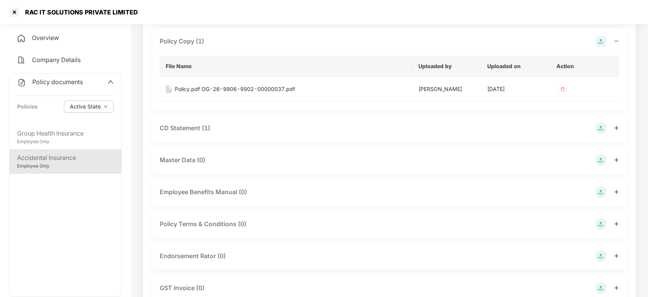
scroll to position [90, 0]
click at [189, 126] on div "CD Statement (1)" at bounding box center [185, 127] width 51 height 10
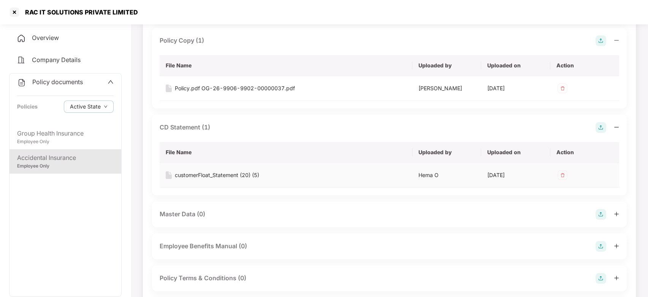
click at [211, 170] on td "customerFloat_Statement (20) (5)" at bounding box center [286, 175] width 253 height 25
click at [205, 174] on div "customerFloat_Statement (20) (5)" at bounding box center [217, 175] width 84 height 8
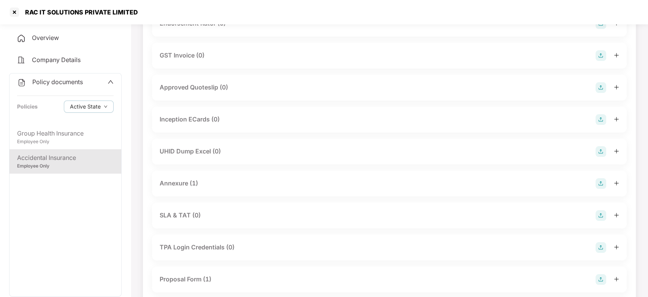
scroll to position [378, 0]
drag, startPoint x: 183, startPoint y: 187, endPoint x: 171, endPoint y: 181, distance: 13.4
click at [171, 181] on div "Annexure (1)" at bounding box center [389, 182] width 475 height 26
click at [171, 181] on div "Annexure (1)" at bounding box center [179, 182] width 38 height 10
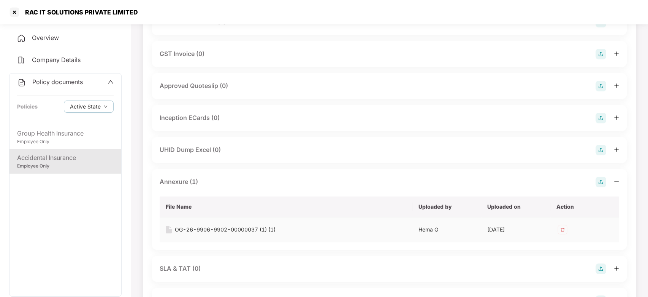
click at [235, 229] on div "OG-26-9906-9902-00000037 (1) (1)" at bounding box center [225, 229] width 101 height 8
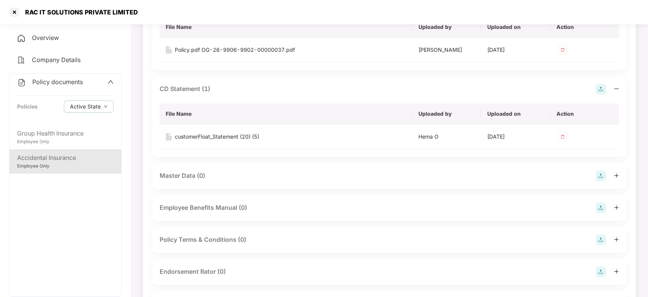
scroll to position [0, 0]
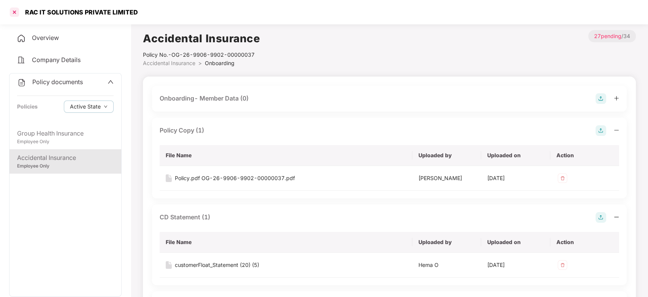
click at [15, 14] on div at bounding box center [14, 12] width 12 height 12
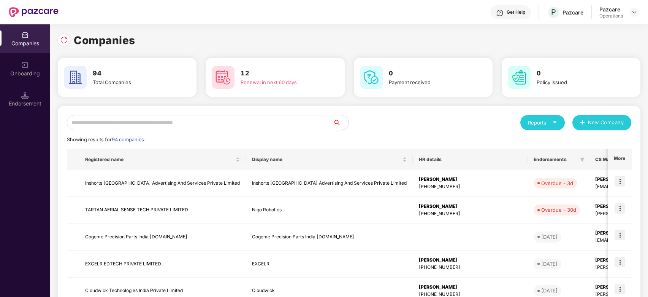
click at [220, 127] on input "text" at bounding box center [200, 122] width 267 height 15
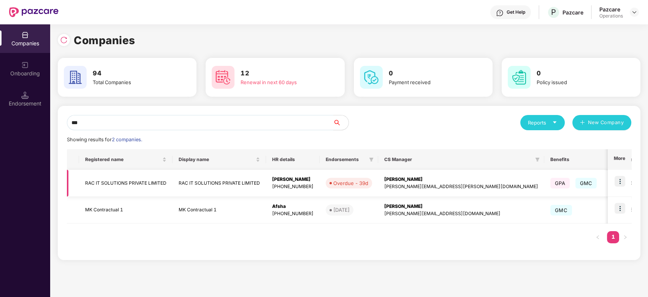
type input "***"
click at [618, 177] on img at bounding box center [620, 181] width 11 height 11
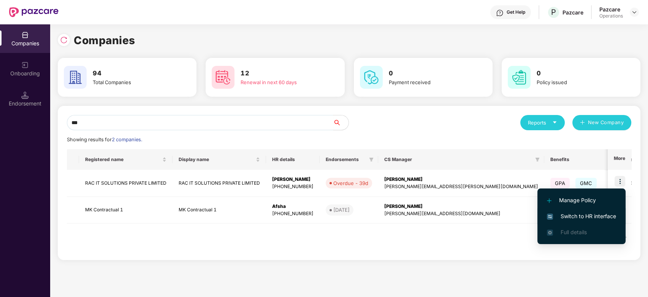
click at [573, 214] on span "Switch to HR interface" at bounding box center [581, 216] width 69 height 8
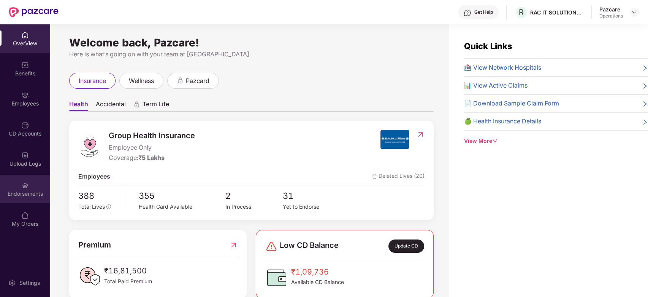
click at [18, 191] on div "Endorsements" at bounding box center [25, 194] width 50 height 8
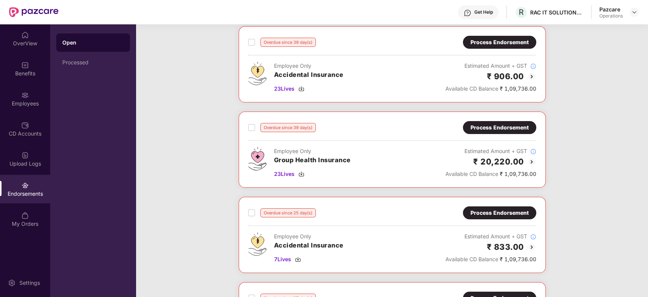
scroll to position [40, 0]
click at [286, 173] on span "23 Lives" at bounding box center [284, 173] width 21 height 8
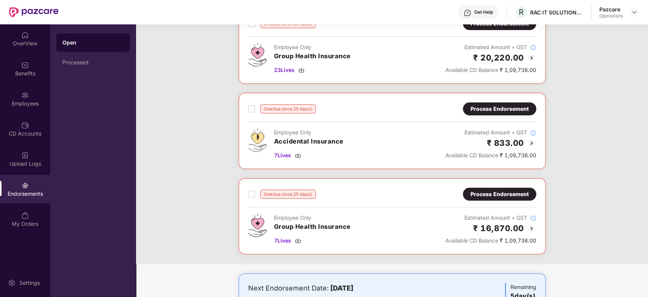
scroll to position [71, 0]
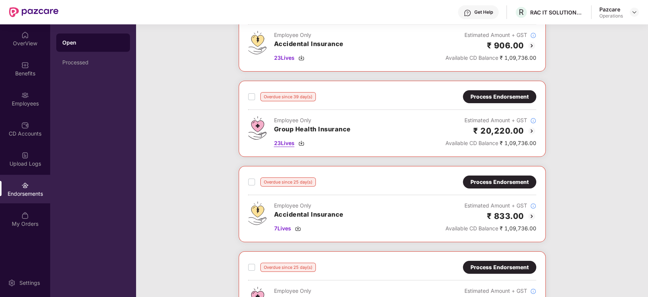
click at [283, 141] on span "23 Lives" at bounding box center [284, 143] width 21 height 8
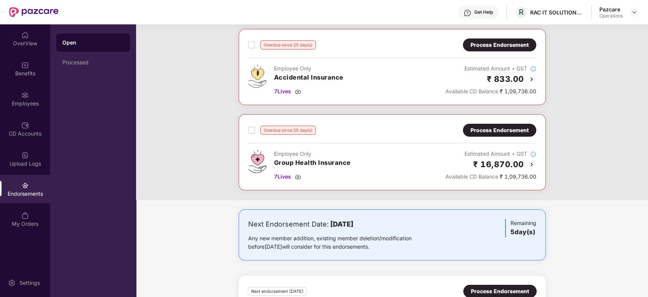
scroll to position [197, 0]
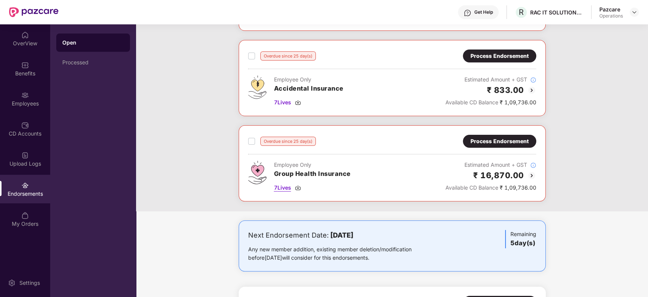
click at [280, 186] on span "7 Lives" at bounding box center [282, 187] width 17 height 8
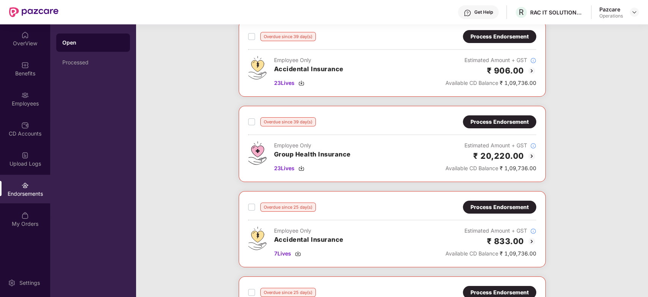
scroll to position [0, 0]
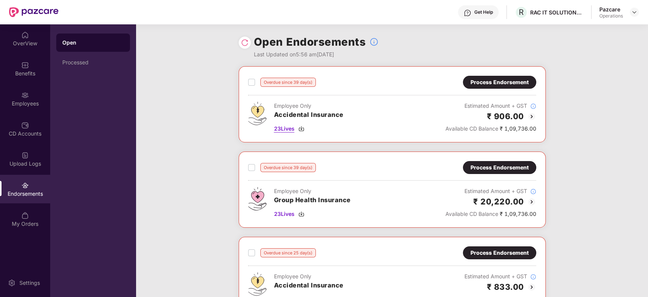
click at [282, 129] on span "23 Lives" at bounding box center [284, 128] width 21 height 8
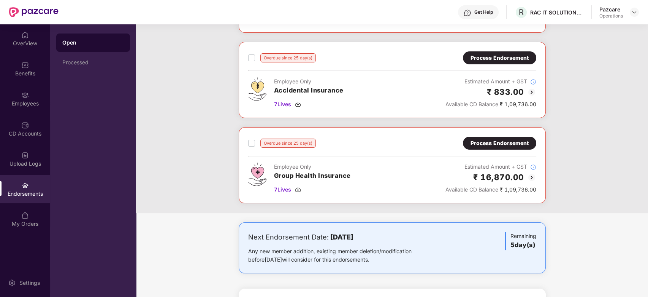
scroll to position [198, 0]
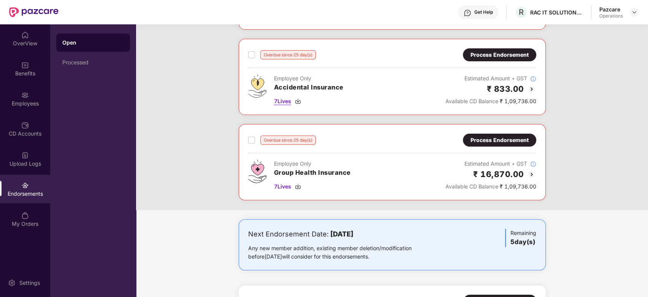
click at [284, 101] on span "7 Lives" at bounding box center [282, 101] width 17 height 8
click at [27, 66] on img at bounding box center [25, 65] width 8 height 8
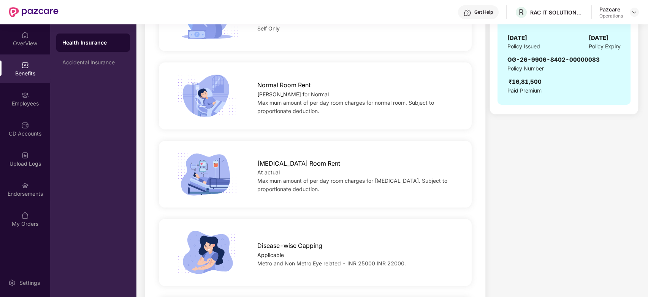
scroll to position [0, 0]
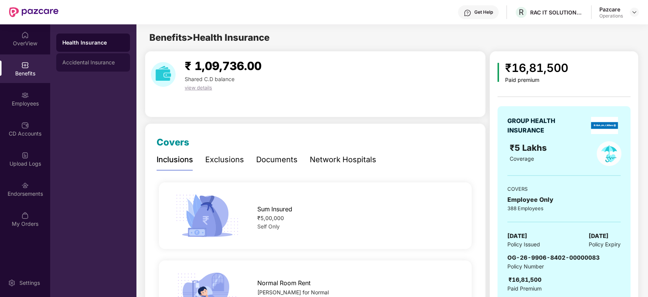
click at [84, 62] on div "Accidental Insurance" at bounding box center [93, 62] width 62 height 6
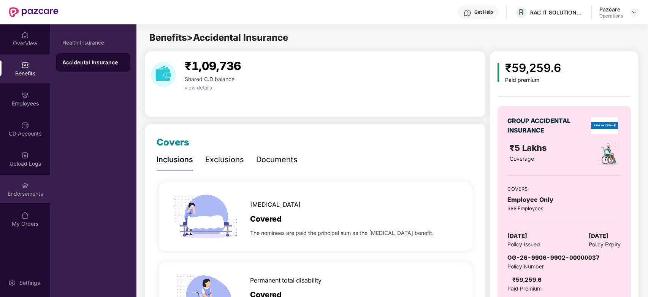
click at [29, 181] on div "Endorsements" at bounding box center [25, 189] width 50 height 29
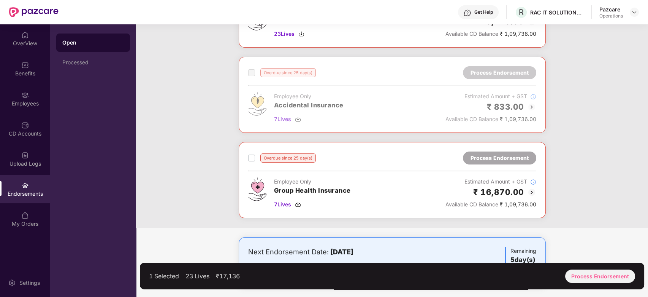
scroll to position [182, 0]
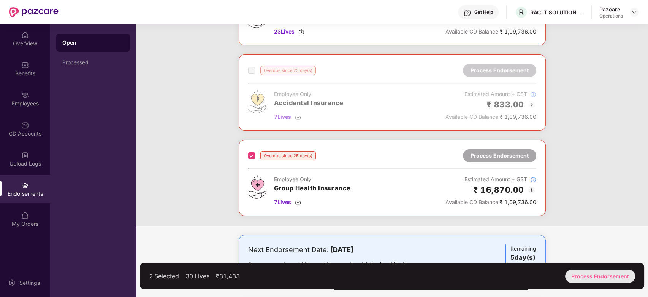
click at [598, 275] on div "Process Endorsement" at bounding box center [600, 275] width 70 height 13
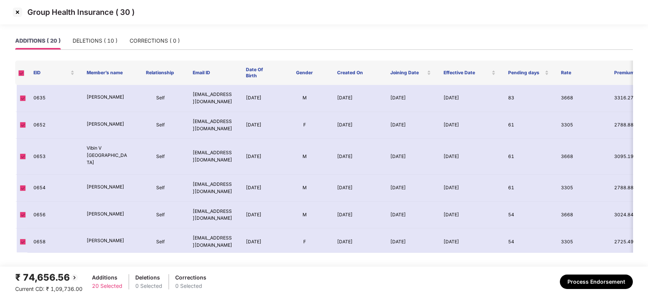
click at [17, 8] on img at bounding box center [17, 12] width 12 height 12
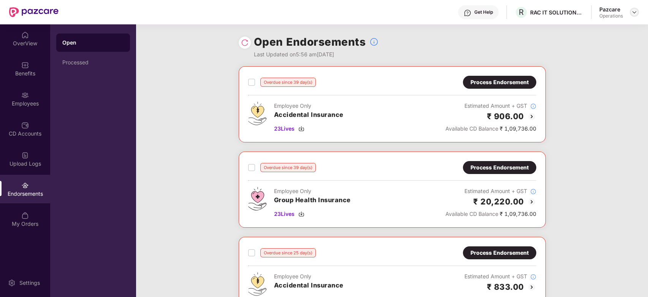
click at [634, 12] on img at bounding box center [635, 12] width 6 height 6
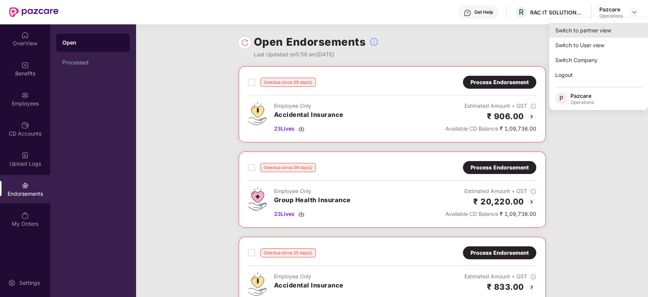
click at [578, 30] on div "Switch to partner view" at bounding box center [598, 30] width 99 height 15
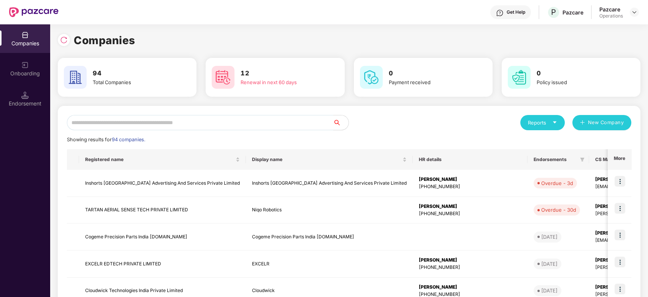
click at [307, 124] on input "text" at bounding box center [200, 122] width 267 height 15
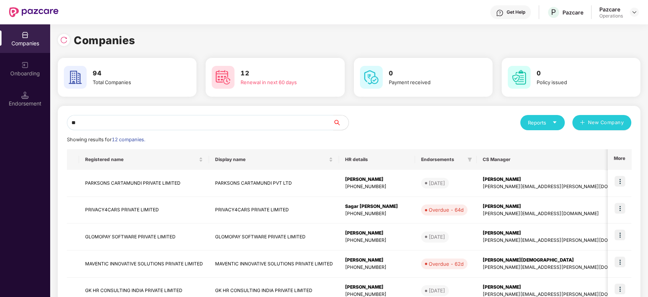
type input "*"
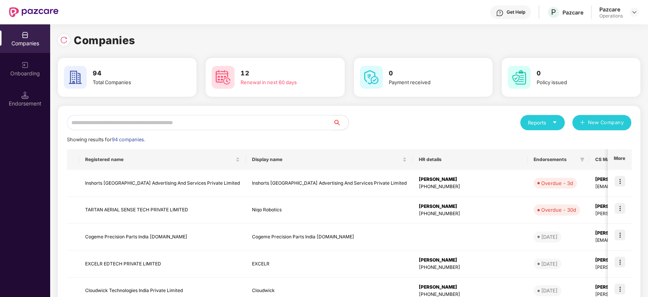
click at [190, 124] on input "text" at bounding box center [200, 122] width 267 height 15
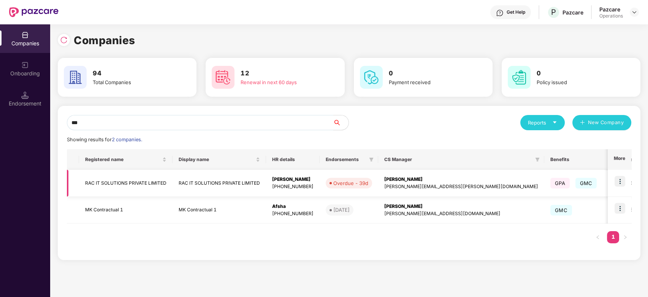
type input "***"
click at [616, 180] on img at bounding box center [620, 181] width 11 height 11
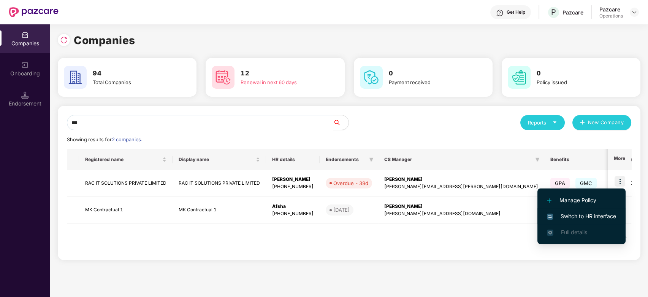
click at [585, 214] on span "Switch to HR interface" at bounding box center [581, 216] width 69 height 8
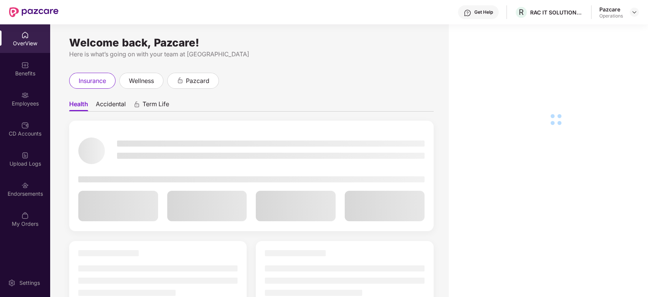
click at [22, 113] on div "OverView Benefits Employees CD Accounts Upload Logs Endorsements My Orders" at bounding box center [25, 129] width 50 height 210
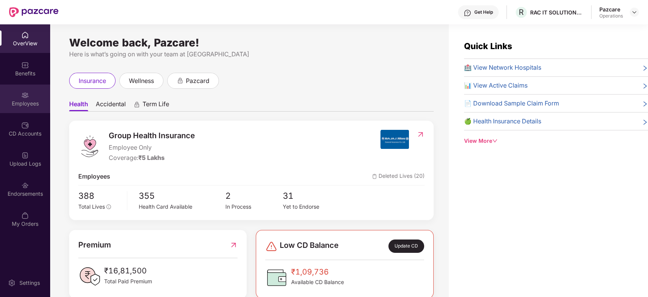
click at [13, 93] on div "Employees" at bounding box center [25, 98] width 50 height 29
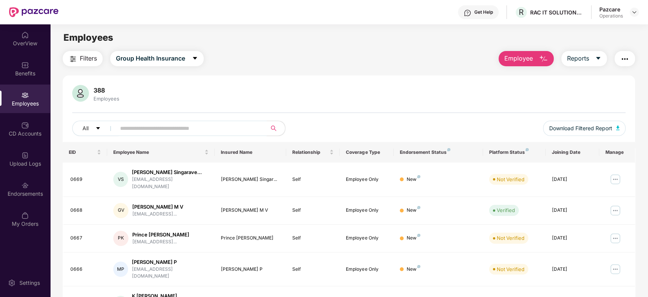
paste input "***"
click at [191, 128] on input "text" at bounding box center [188, 127] width 137 height 11
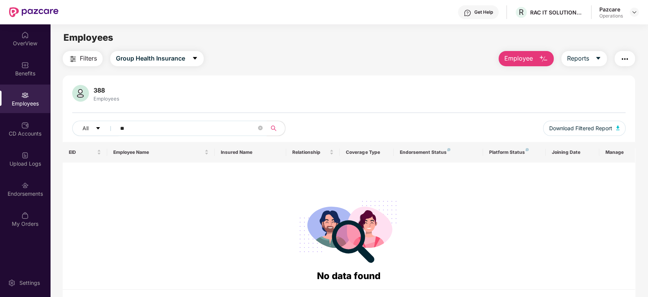
type input "*"
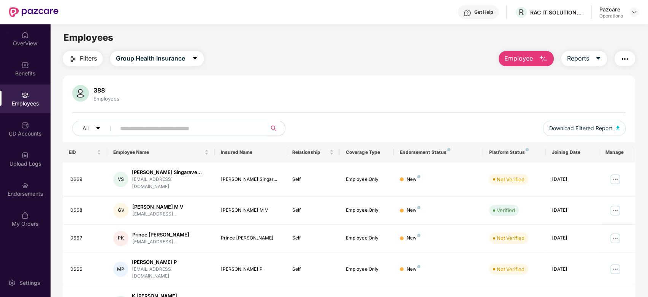
click at [179, 128] on input "text" at bounding box center [188, 127] width 137 height 11
paste input "***"
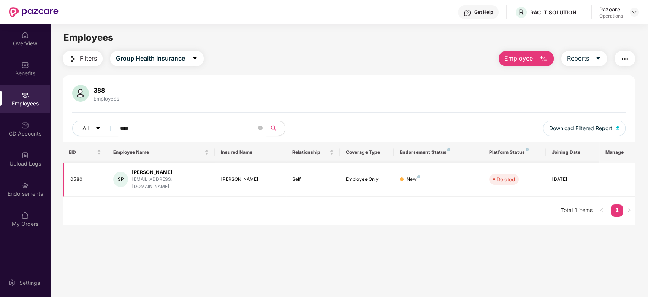
type input "****"
click at [179, 130] on input "****" at bounding box center [188, 127] width 137 height 11
drag, startPoint x: 221, startPoint y: 175, endPoint x: 252, endPoint y: 175, distance: 30.4
click at [252, 176] on div "Parimi Navya" at bounding box center [250, 179] width 59 height 7
click at [252, 189] on td "Parimi Navya" at bounding box center [250, 179] width 71 height 34
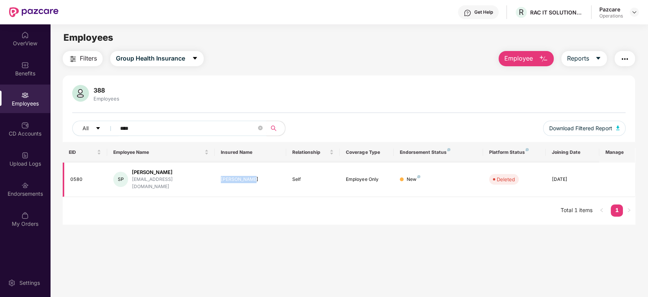
drag, startPoint x: 219, startPoint y: 175, endPoint x: 250, endPoint y: 173, distance: 30.5
click at [250, 173] on td "Parimi Navya" at bounding box center [250, 179] width 71 height 34
click at [225, 210] on div "EID Employee Name Insured Name Relationship Coverage Type Endorsement Status Pl…" at bounding box center [349, 183] width 573 height 82
drag, startPoint x: 132, startPoint y: 172, endPoint x: 178, endPoint y: 169, distance: 45.8
click at [178, 169] on div "Shikharani Panda" at bounding box center [170, 171] width 77 height 7
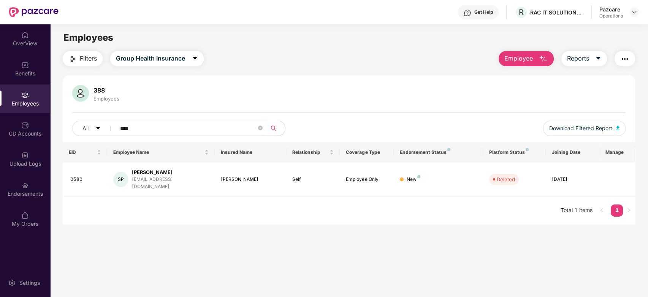
click at [181, 198] on div "EID Employee Name Insured Name Relationship Coverage Type Endorsement Status Pl…" at bounding box center [349, 183] width 573 height 82
click at [154, 131] on input "****" at bounding box center [188, 127] width 137 height 11
click at [157, 129] on input "****" at bounding box center [188, 127] width 137 height 11
click at [632, 14] on img at bounding box center [635, 12] width 6 height 6
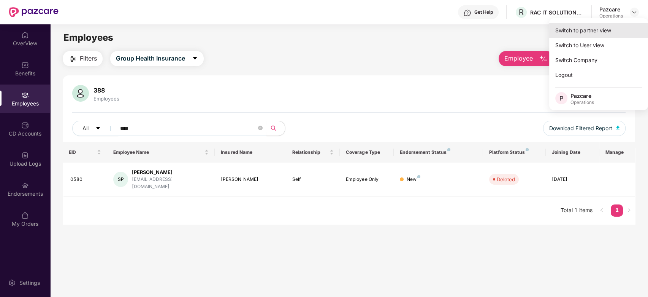
click at [585, 31] on div "Switch to partner view" at bounding box center [598, 30] width 99 height 15
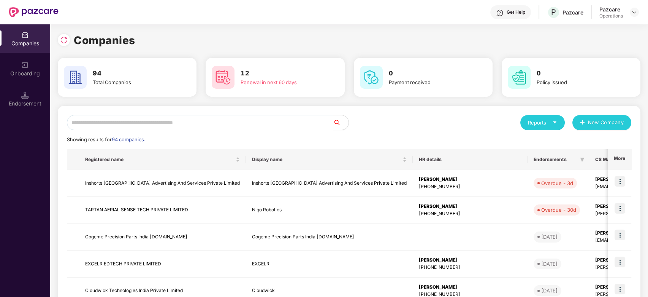
click at [273, 121] on input "text" at bounding box center [200, 122] width 267 height 15
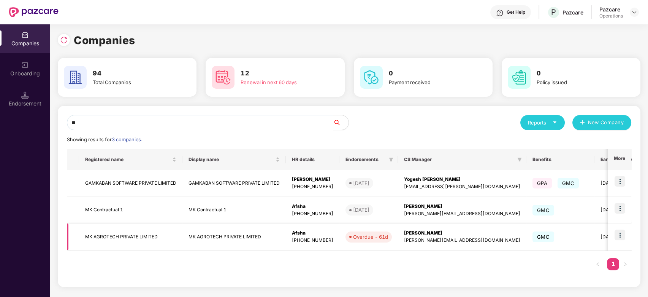
type input "**"
click at [619, 234] on img at bounding box center [620, 234] width 11 height 11
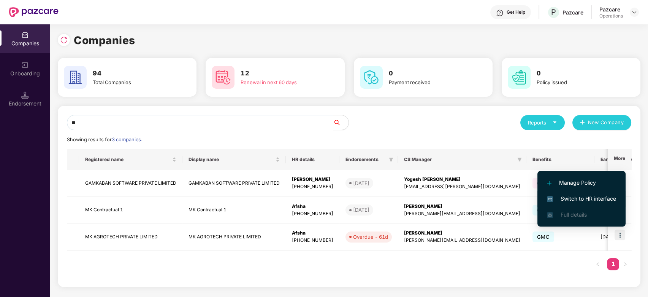
click at [575, 198] on span "Switch to HR interface" at bounding box center [581, 198] width 69 height 8
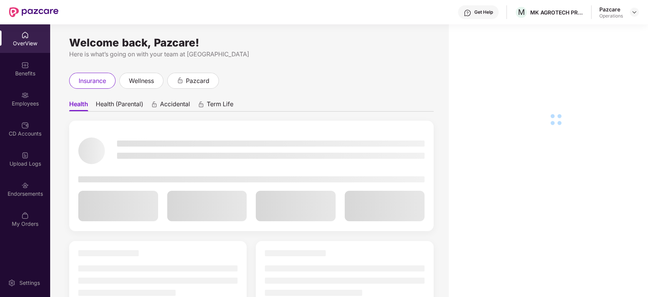
scroll to position [24, 0]
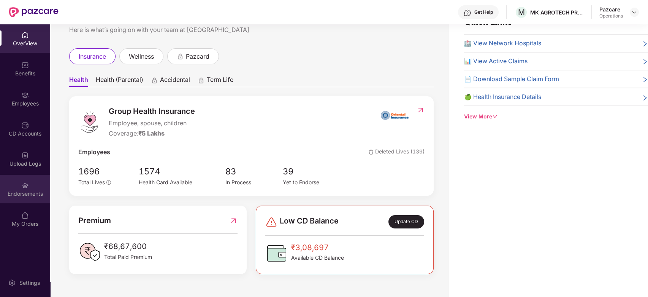
click at [23, 196] on div "Endorsements" at bounding box center [25, 194] width 50 height 8
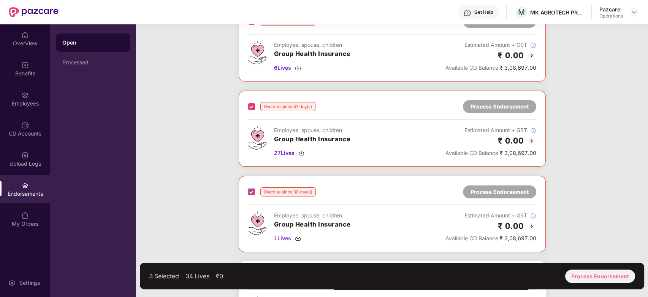
scroll to position [185, 0]
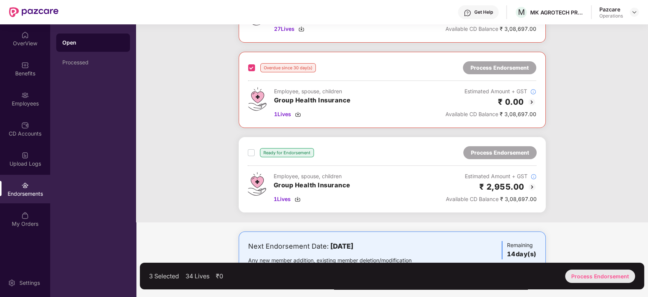
click at [590, 275] on div "Process Endorsement" at bounding box center [600, 275] width 70 height 13
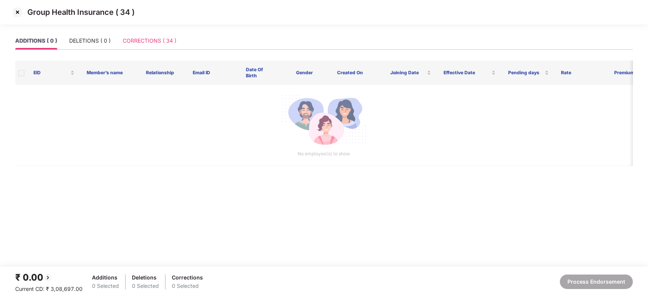
click at [140, 35] on div "CORRECTIONS ( 34 )" at bounding box center [150, 40] width 54 height 17
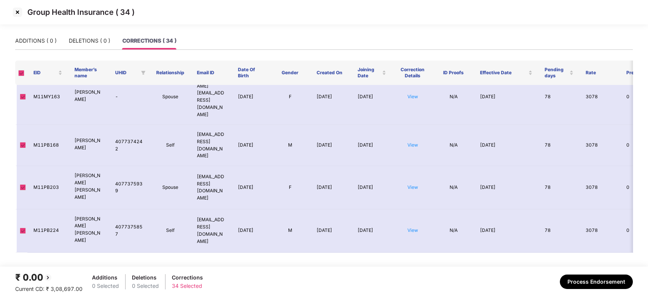
scroll to position [417, 0]
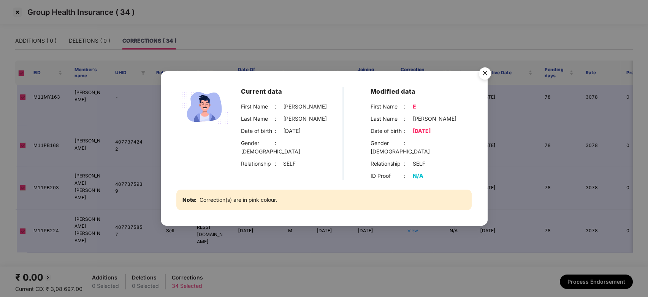
click at [486, 79] on img "Close" at bounding box center [485, 74] width 21 height 21
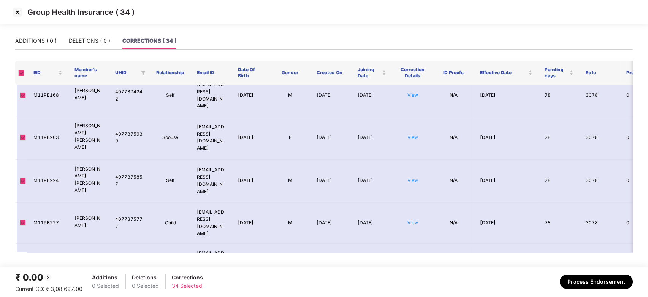
scroll to position [468, 0]
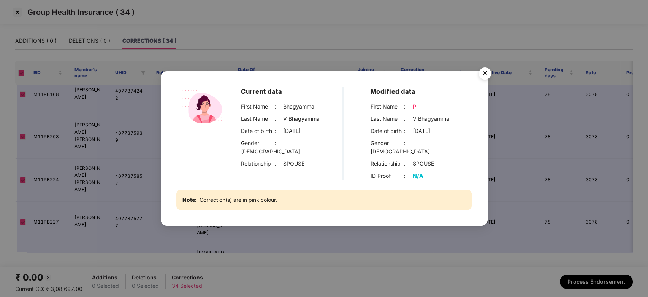
click at [484, 78] on img "Close" at bounding box center [485, 74] width 21 height 21
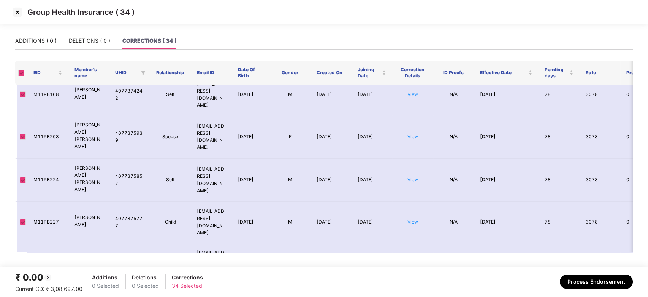
click at [17, 11] on img at bounding box center [17, 12] width 12 height 12
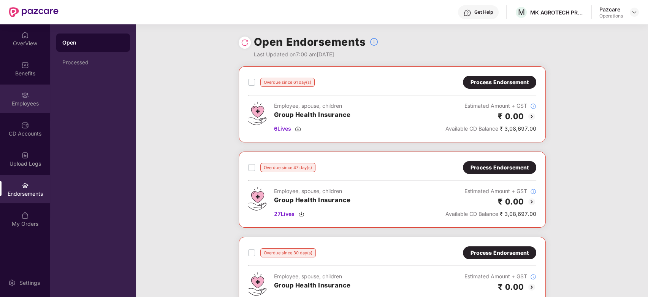
click at [14, 98] on div "Employees" at bounding box center [25, 98] width 50 height 29
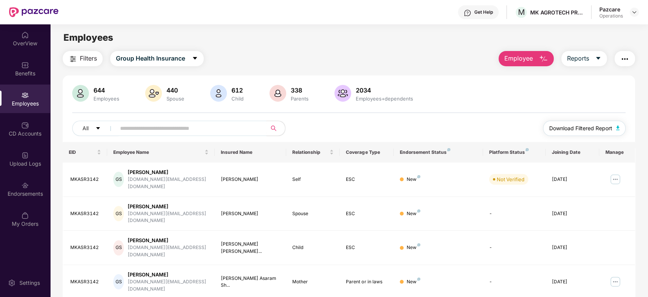
click at [583, 126] on span "Download Filtered Report" at bounding box center [580, 128] width 63 height 8
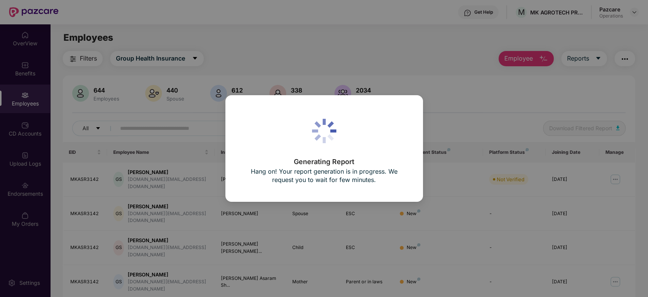
click at [449, 92] on div "Generating Report Hang on! Your report generation is in progress. We request yo…" at bounding box center [324, 148] width 648 height 297
